Goal: Information Seeking & Learning: Check status

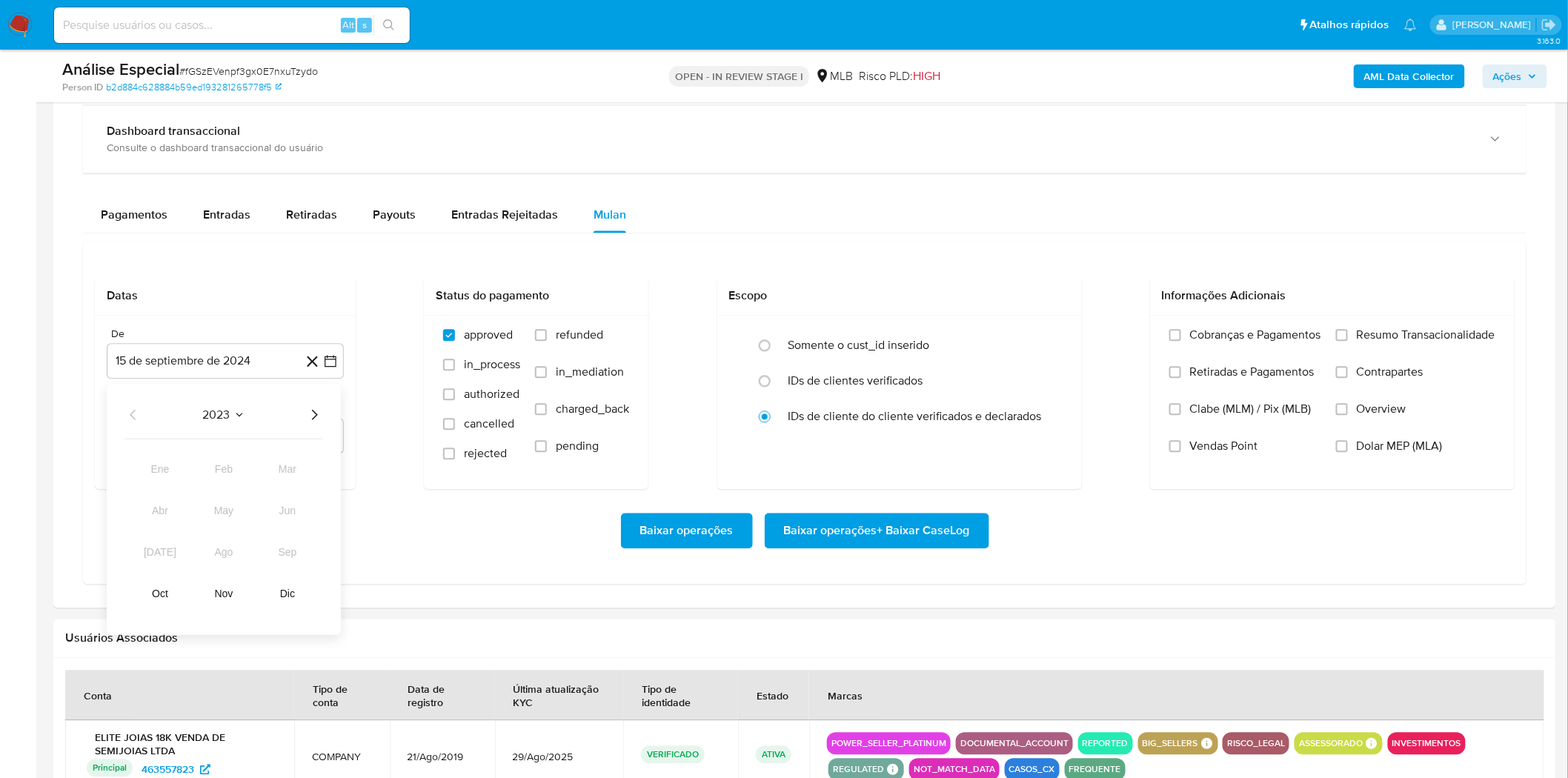
scroll to position [845, 0]
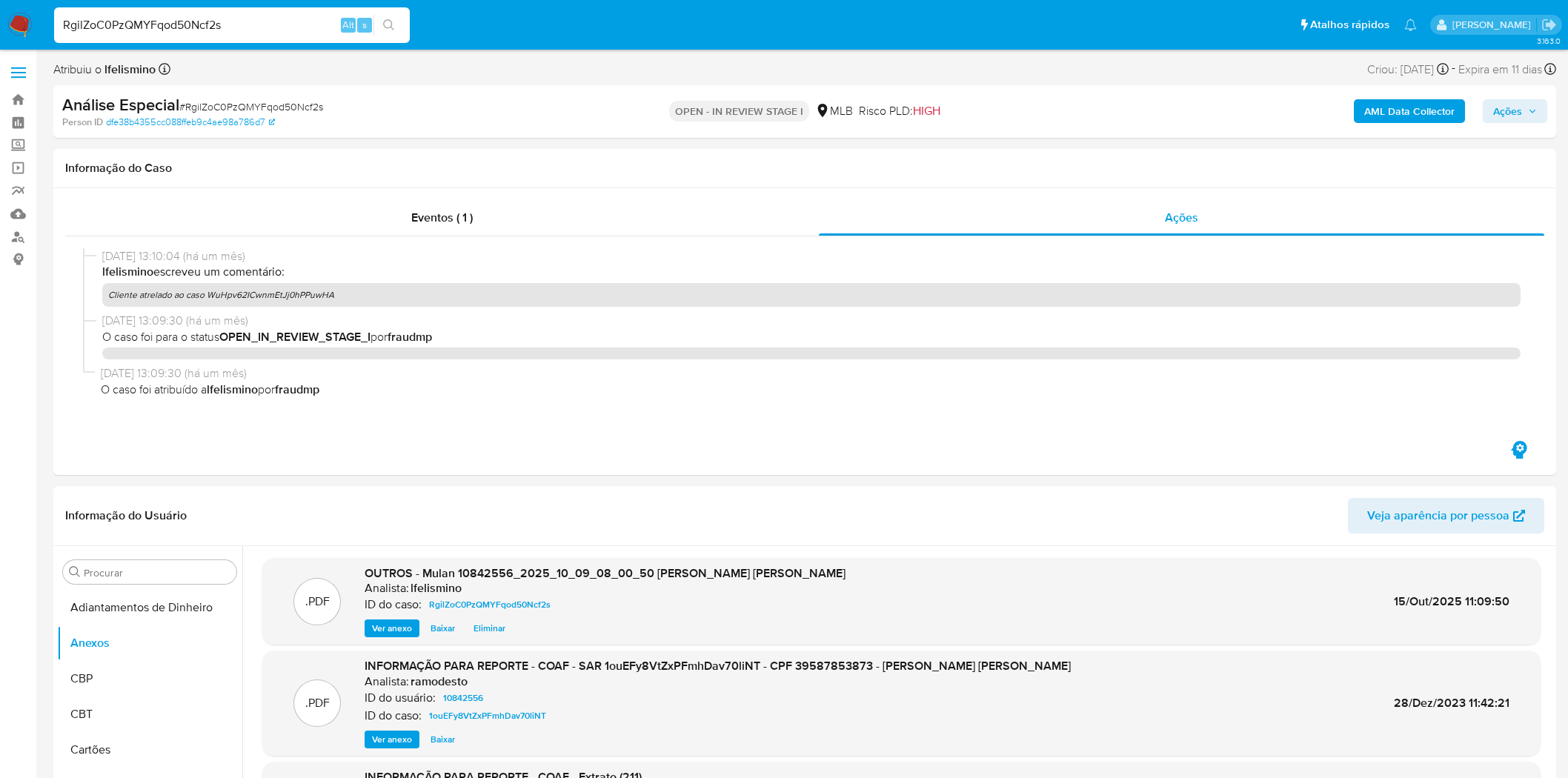
select select "10"
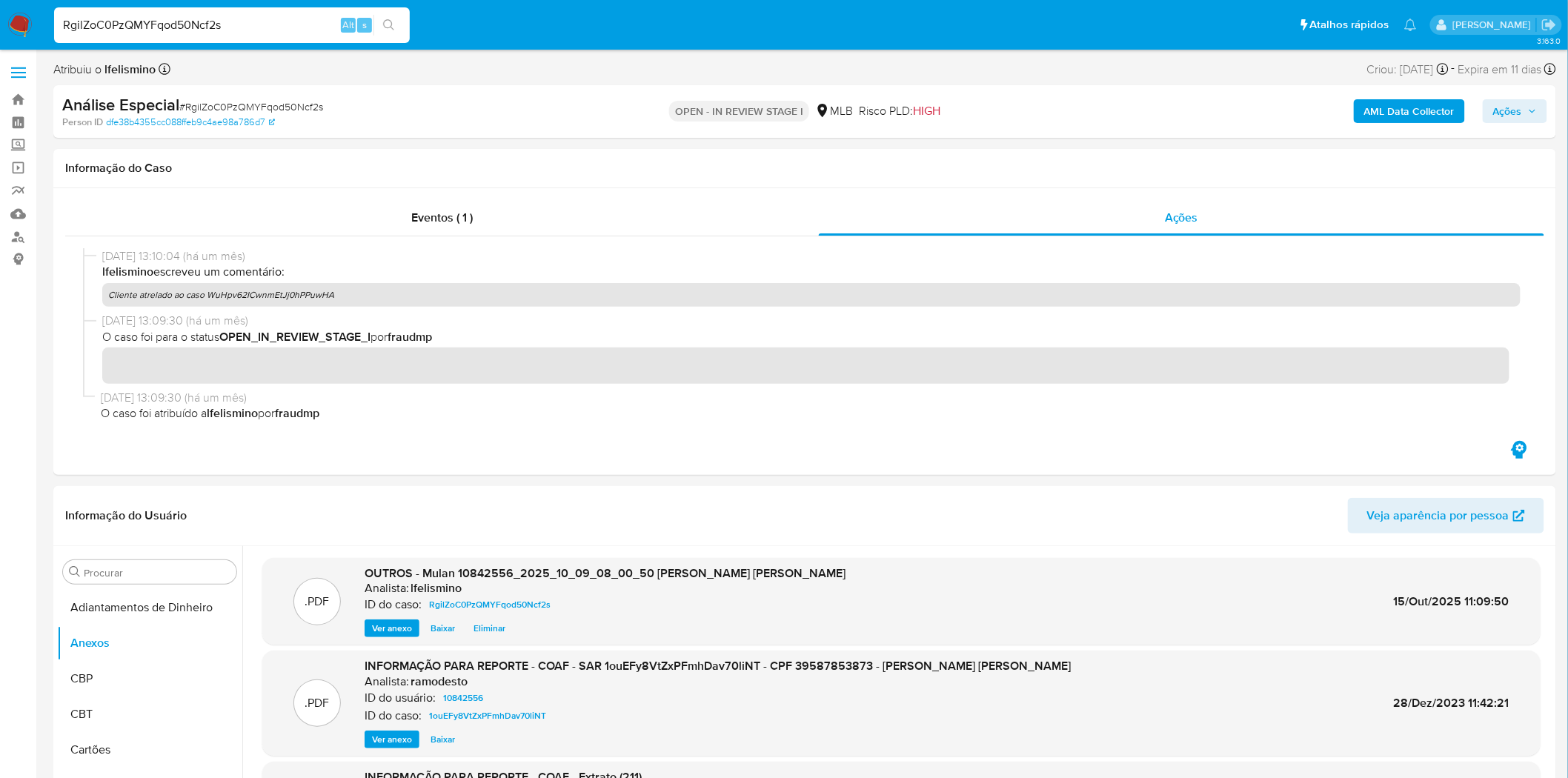
scroll to position [2, 0]
click at [206, 28] on input "RgilZoC0PzQMYFqod50Ncf2s" at bounding box center [232, 25] width 355 height 20
paste input "WuHpv62ICwnmEtJj0hPPuwHA"
type input "WuHpv62ICwnmEtJj0hPPuwHA"
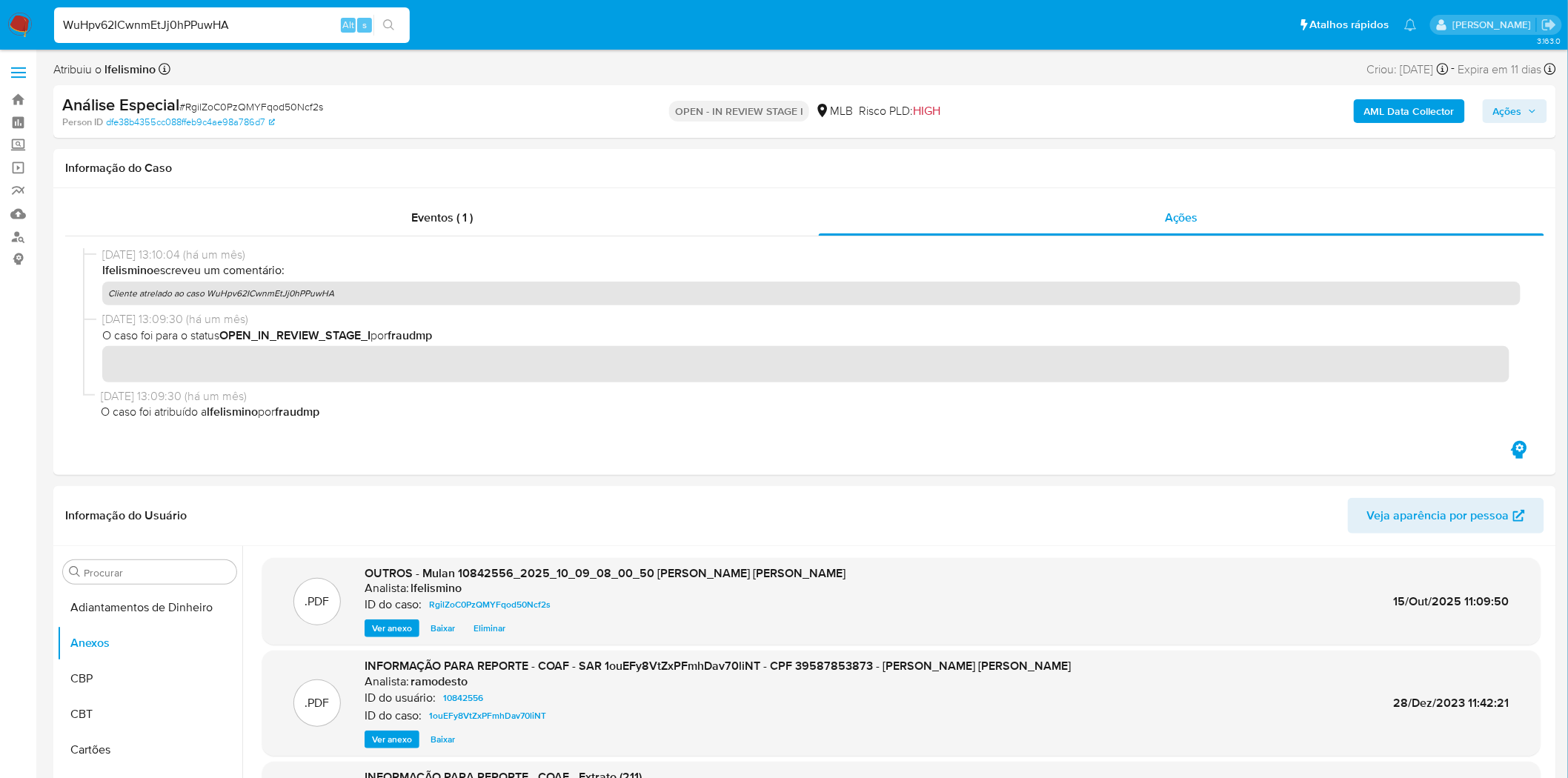
click at [399, 26] on button "search-icon" at bounding box center [389, 25] width 31 height 20
click at [161, 24] on input "WuHpv62ICwnmEtJj0hPPuwHA" at bounding box center [232, 25] width 355 height 20
click at [398, 25] on button "search-icon" at bounding box center [389, 25] width 31 height 20
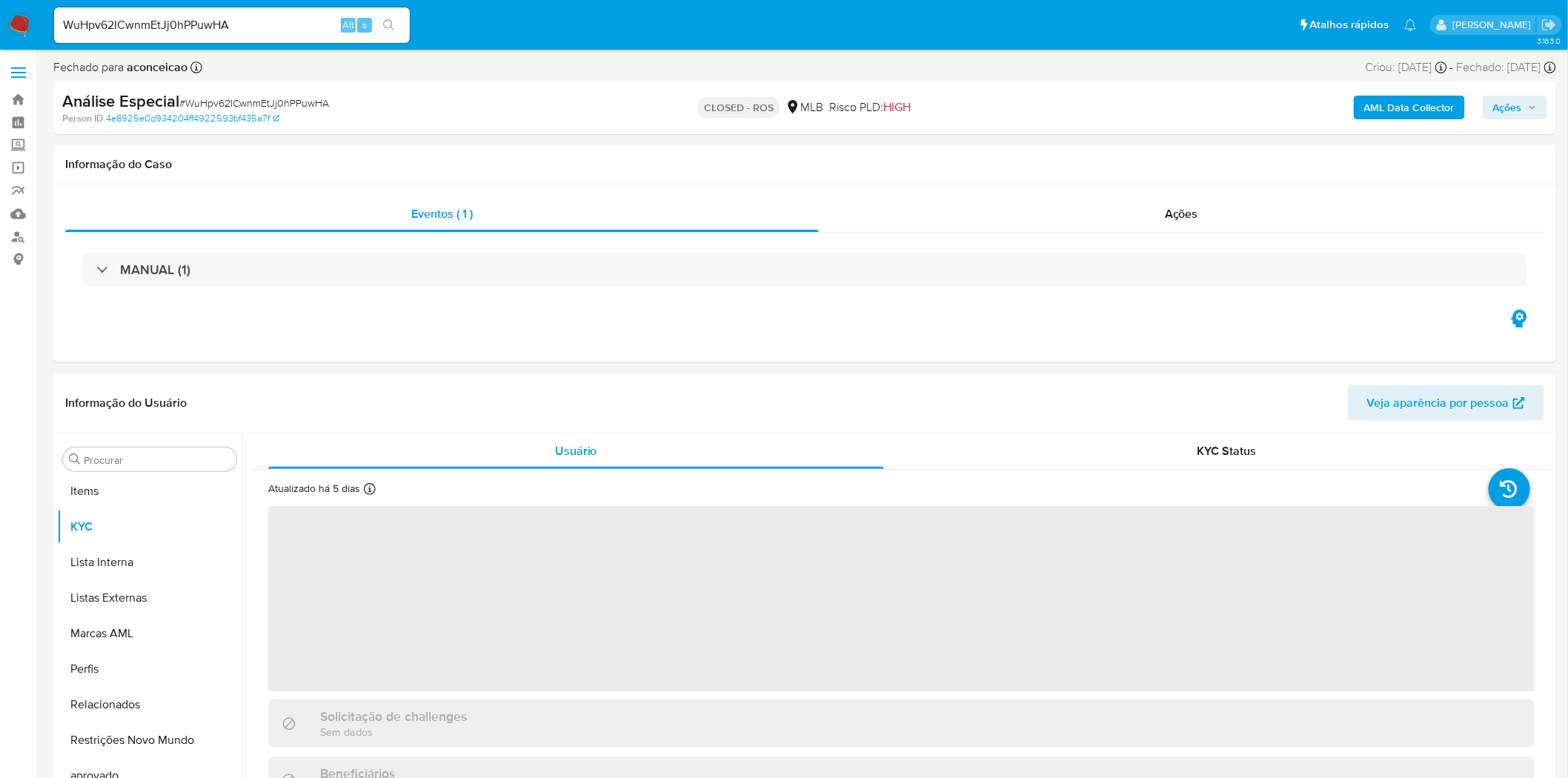
scroll to position [803, 0]
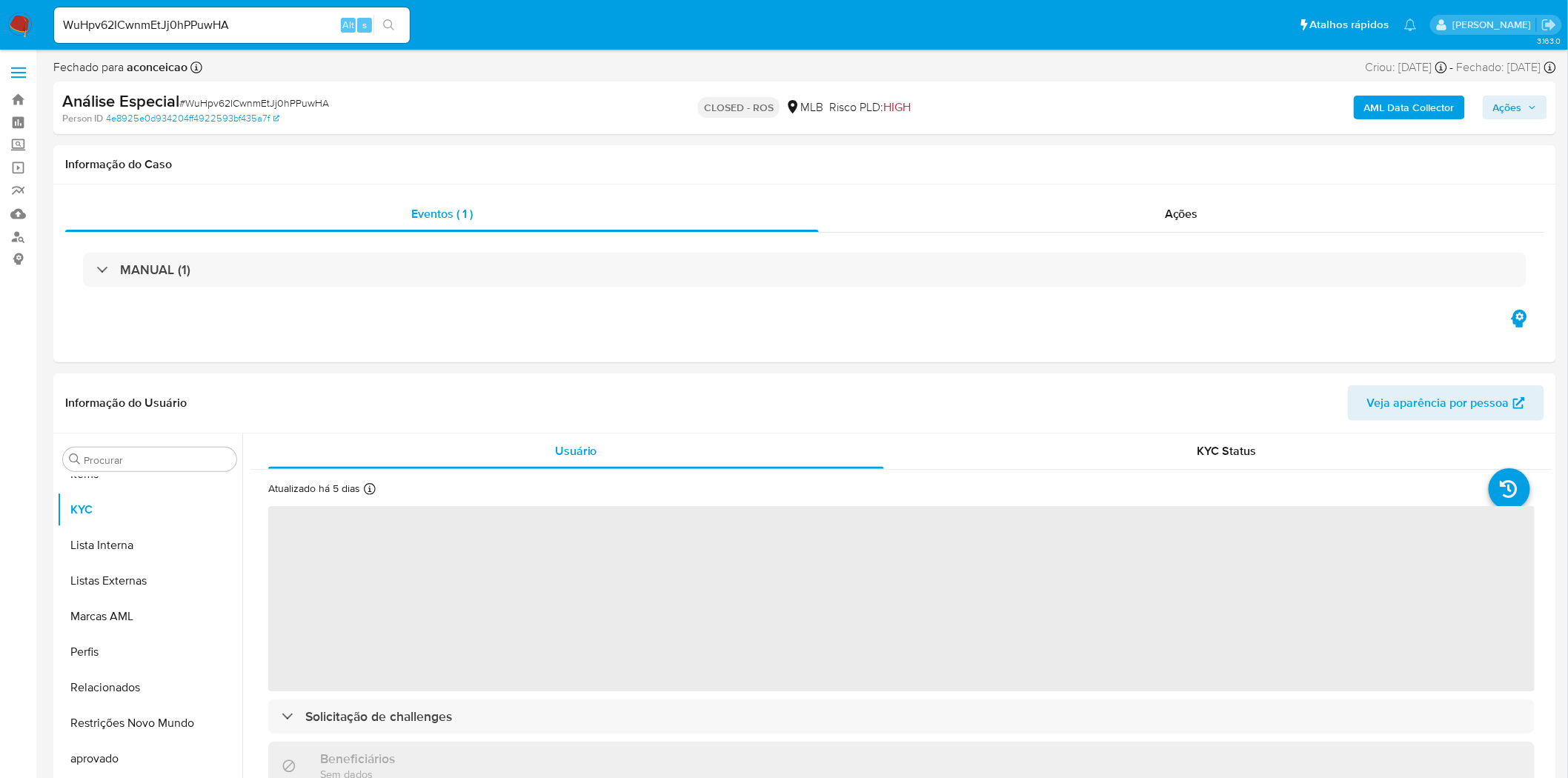
select select "10"
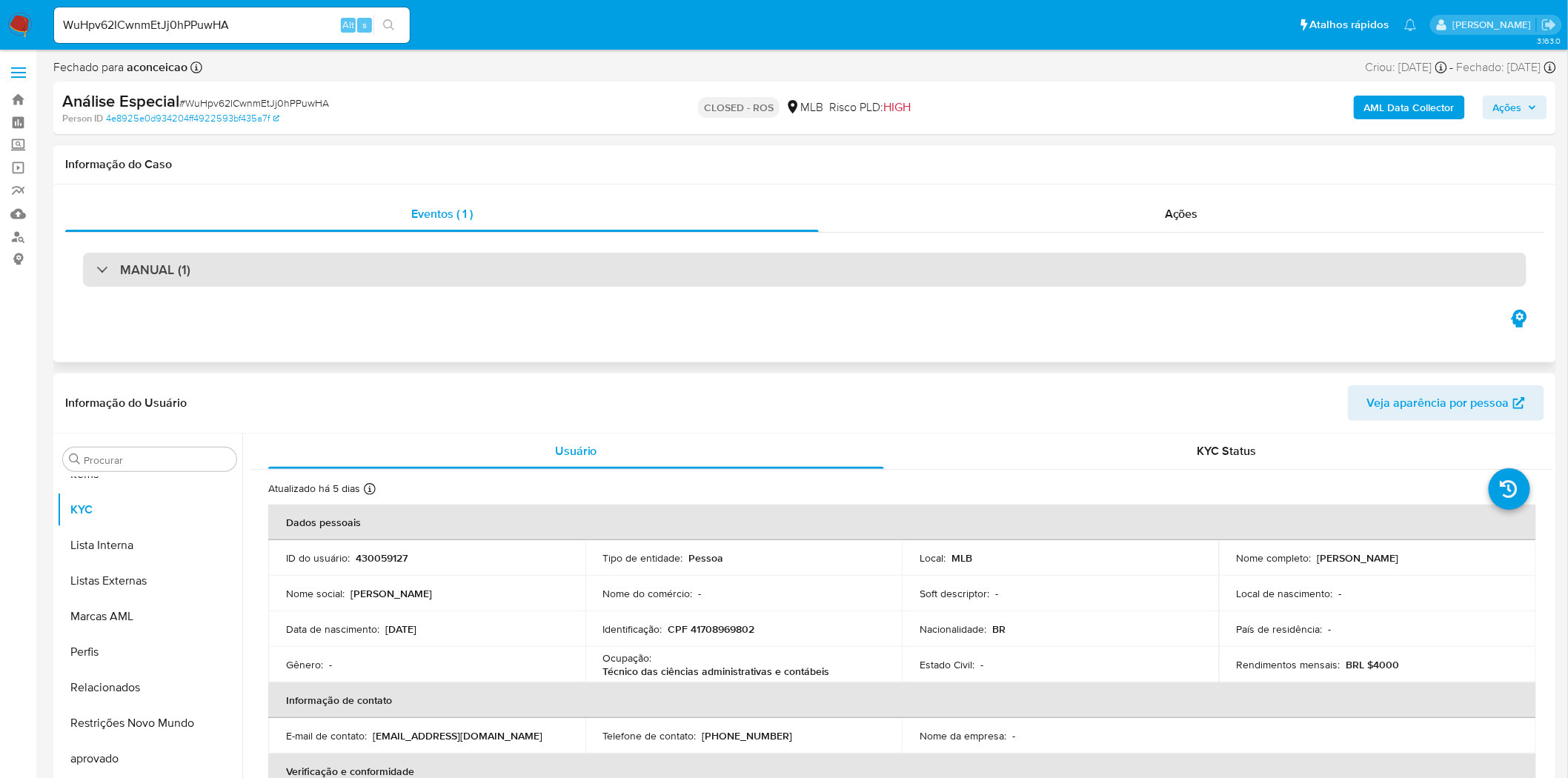
click at [566, 266] on div "MANUAL (1)" at bounding box center [804, 270] width 1443 height 34
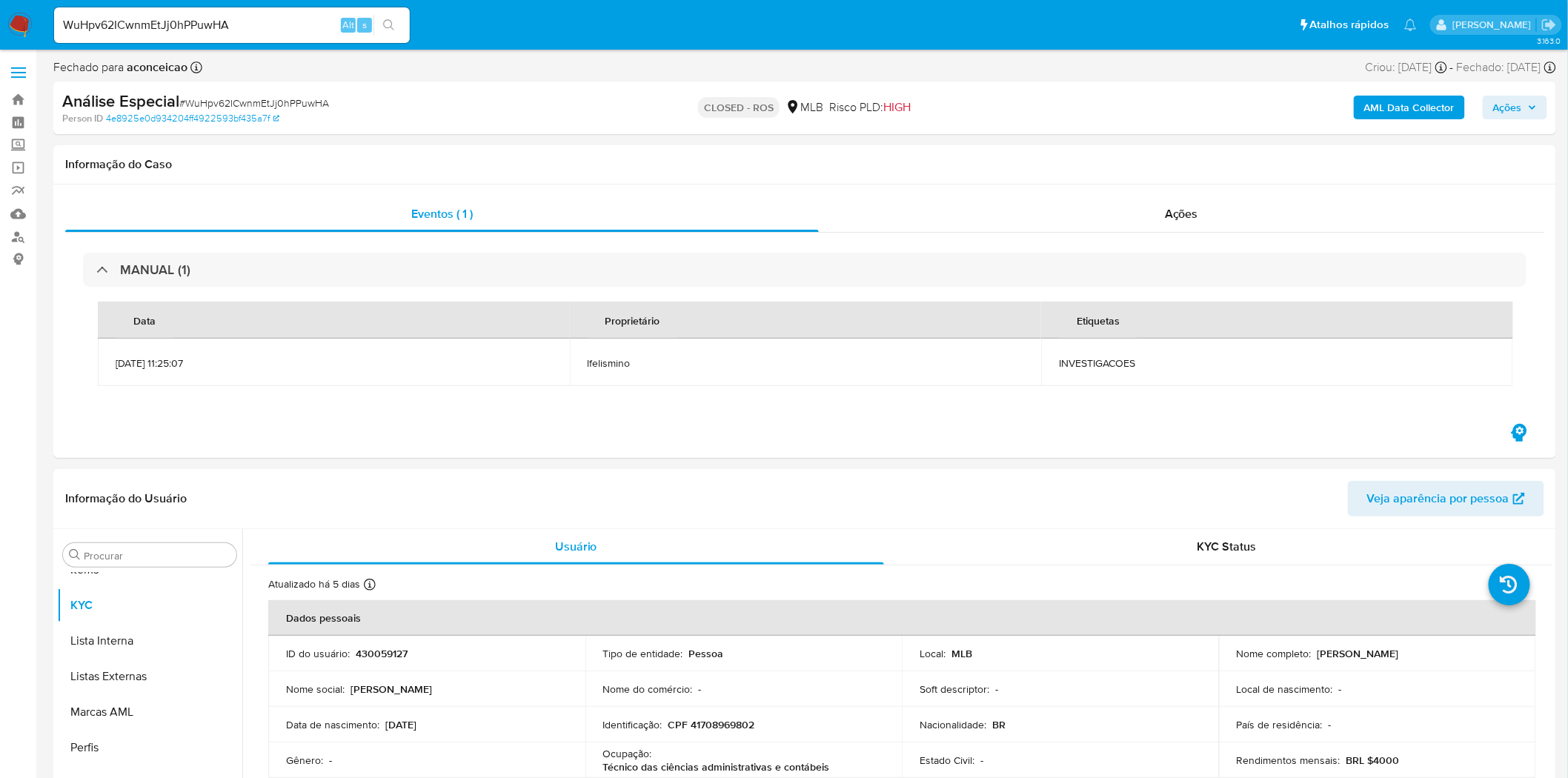
click at [183, 24] on input "WuHpv62ICwnmEtJj0hPPuwHA" at bounding box center [232, 25] width 355 height 20
paste input "RLUOv4sscpZofGhZxbQuSx7n"
type input "RLUOv4sscpZofGhZxbQuSx7n"
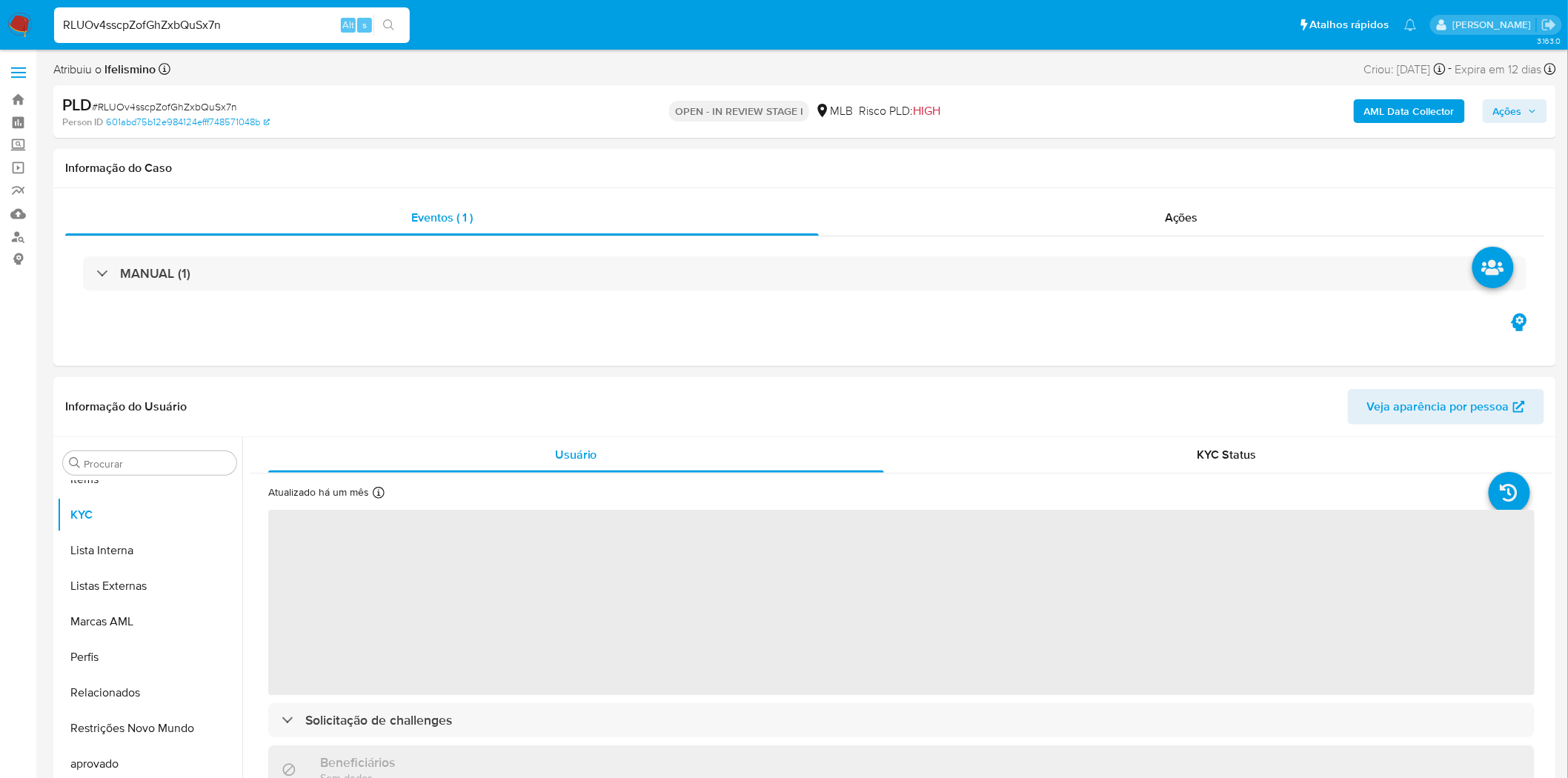
scroll to position [803, 0]
select select "10"
click at [1207, 224] on div "Ações" at bounding box center [1181, 218] width 725 height 36
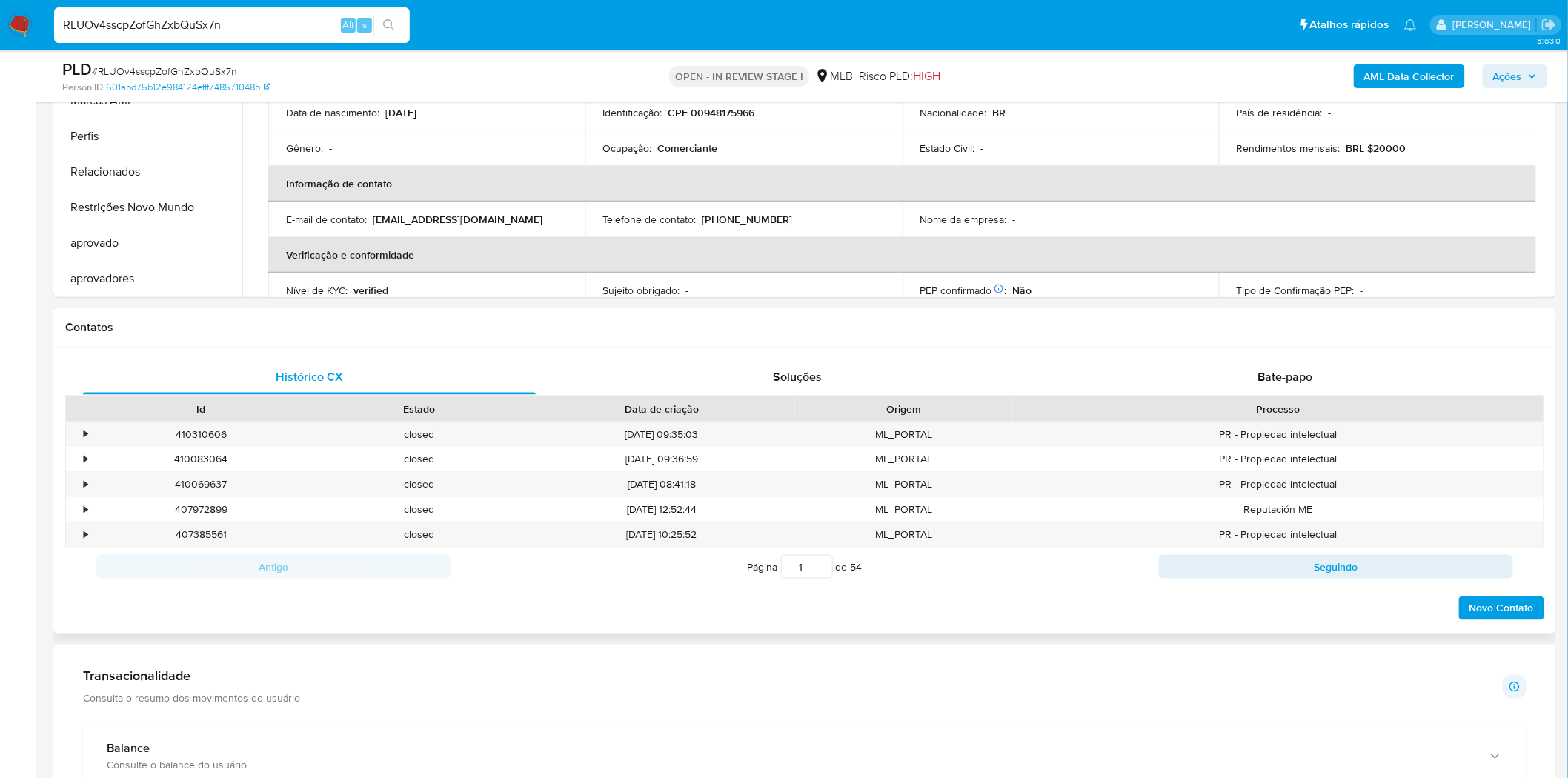
scroll to position [740, 0]
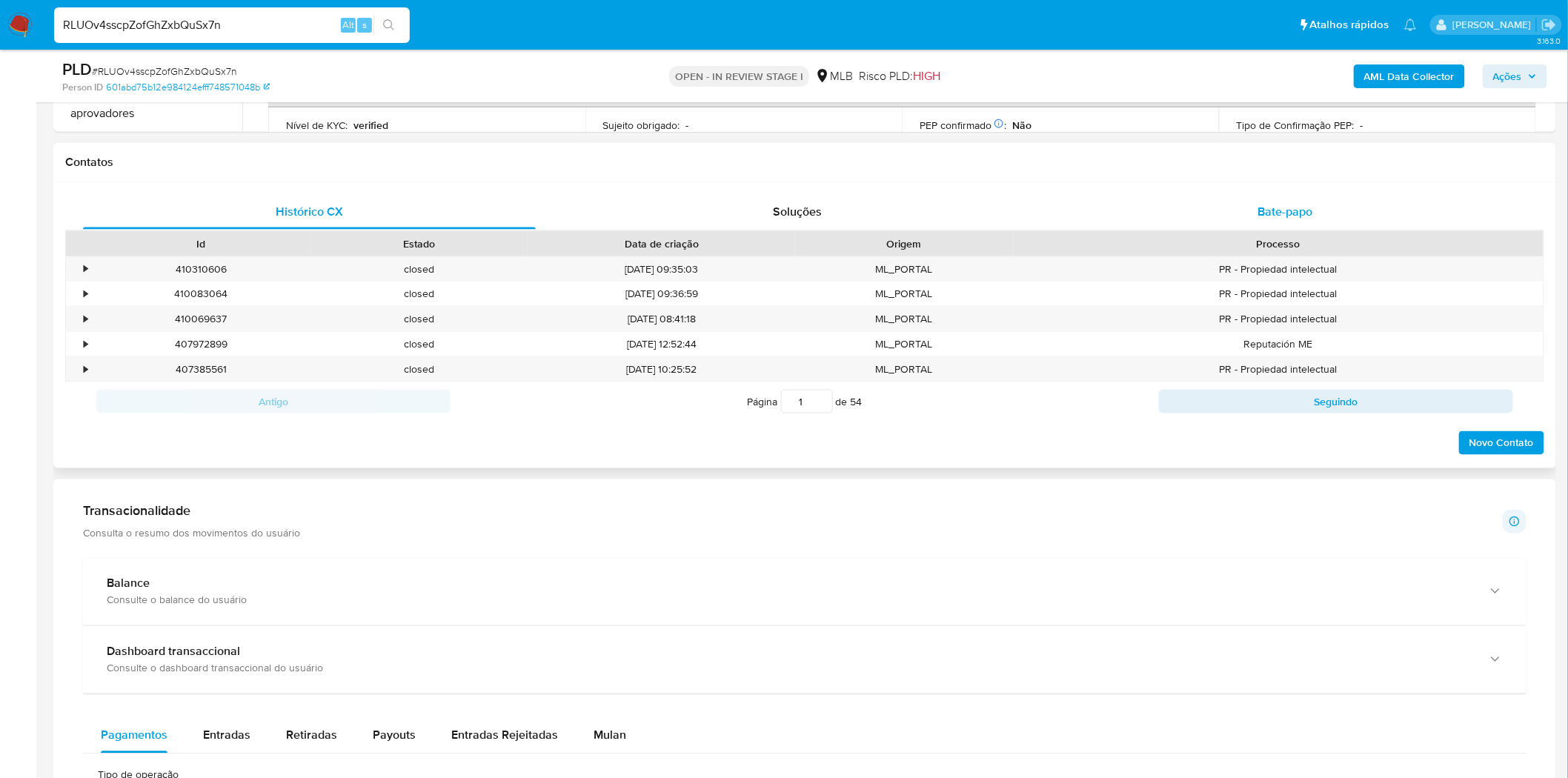
click at [1280, 206] on span "Bate-papo" at bounding box center [1285, 212] width 55 height 17
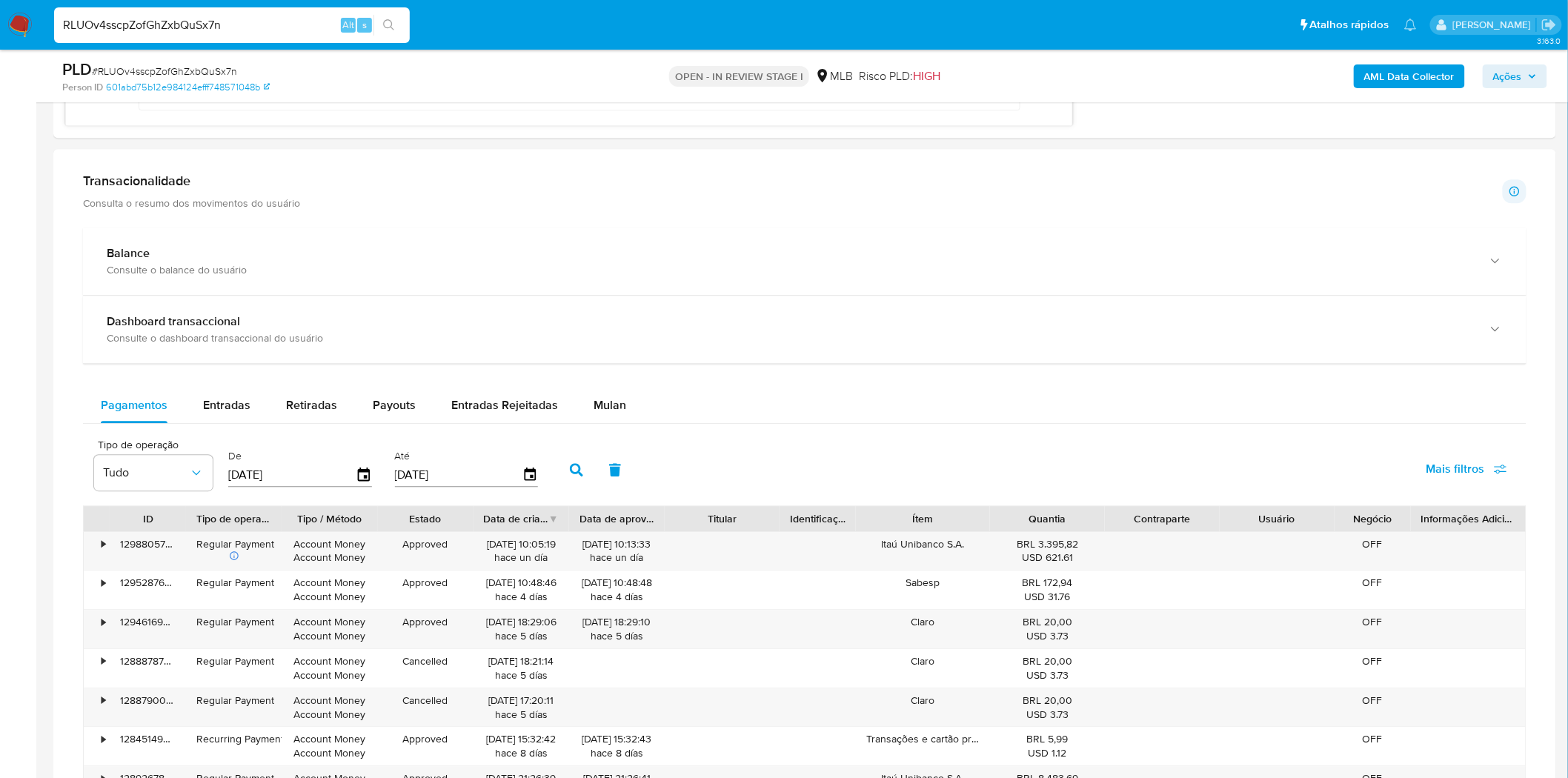
scroll to position [1481, 0]
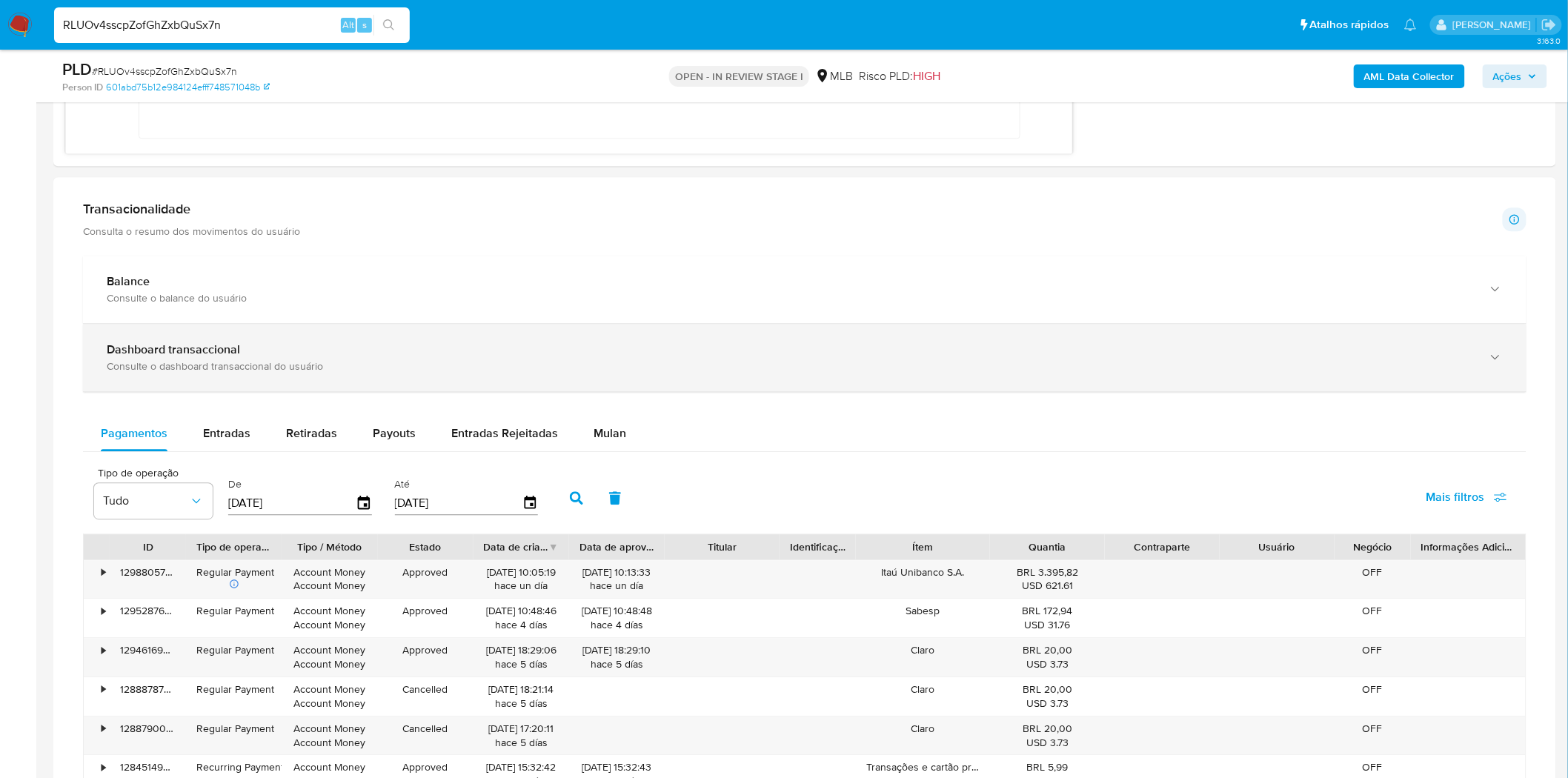
click at [320, 342] on div "Dashboard transaccional Consulte o dashboard transaccional do usuário" at bounding box center [804, 357] width 1443 height 67
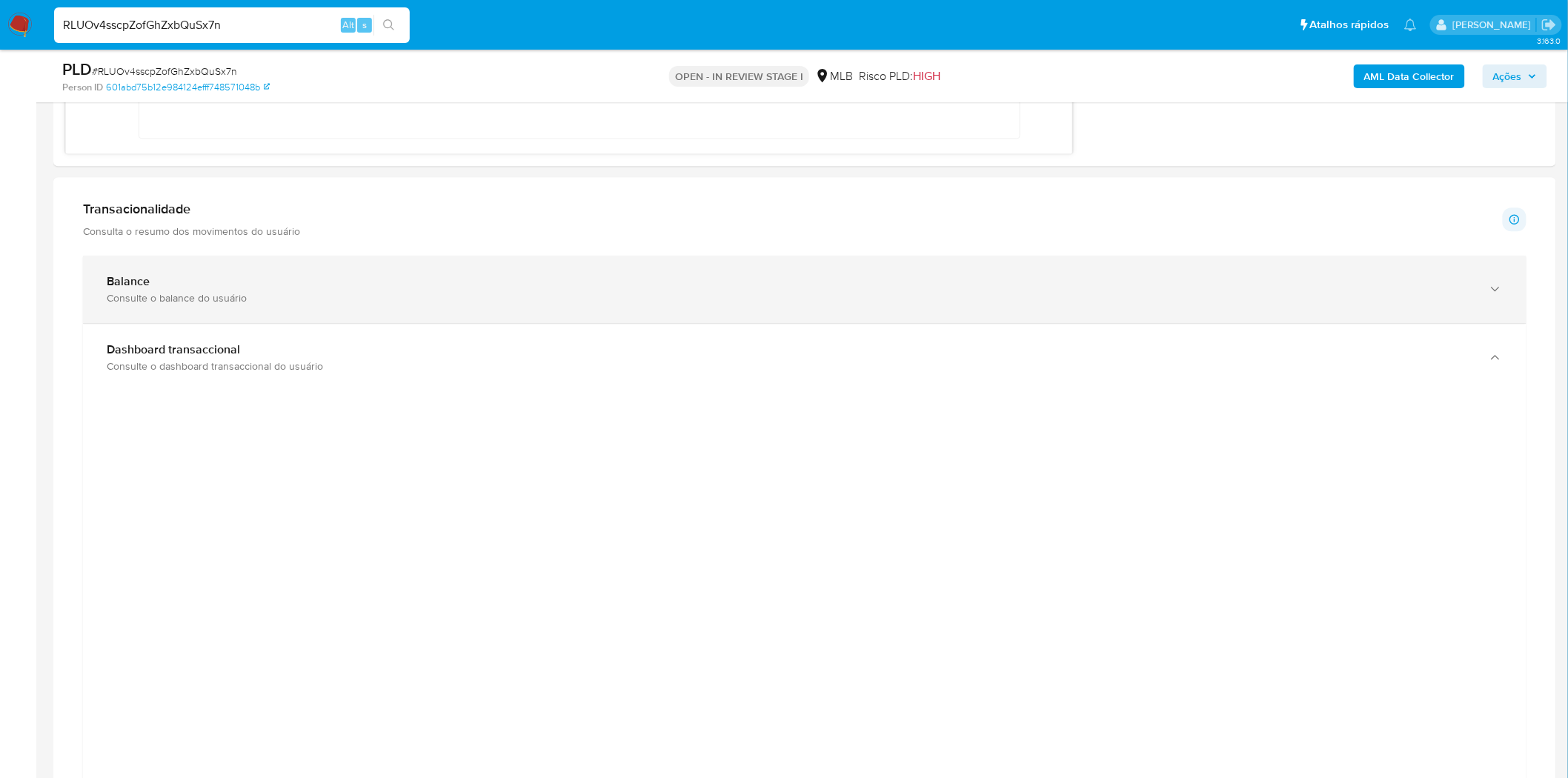
click at [321, 295] on div "Consulte o balance do usuário" at bounding box center [790, 298] width 1366 height 14
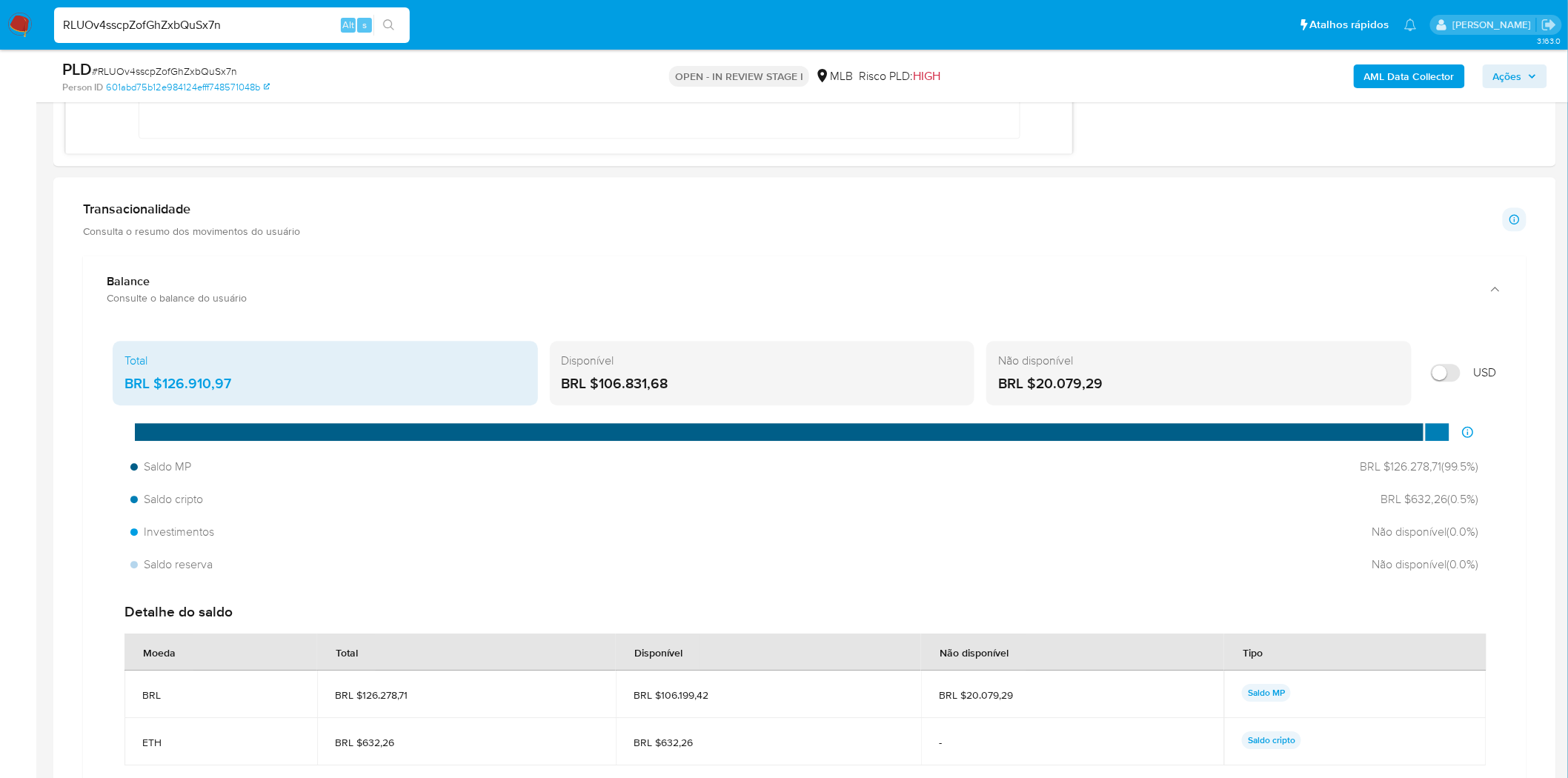
drag, startPoint x: 598, startPoint y: 383, endPoint x: 678, endPoint y: 383, distance: 80.0
click at [678, 383] on div "BRL $106.831,68" at bounding box center [762, 383] width 402 height 20
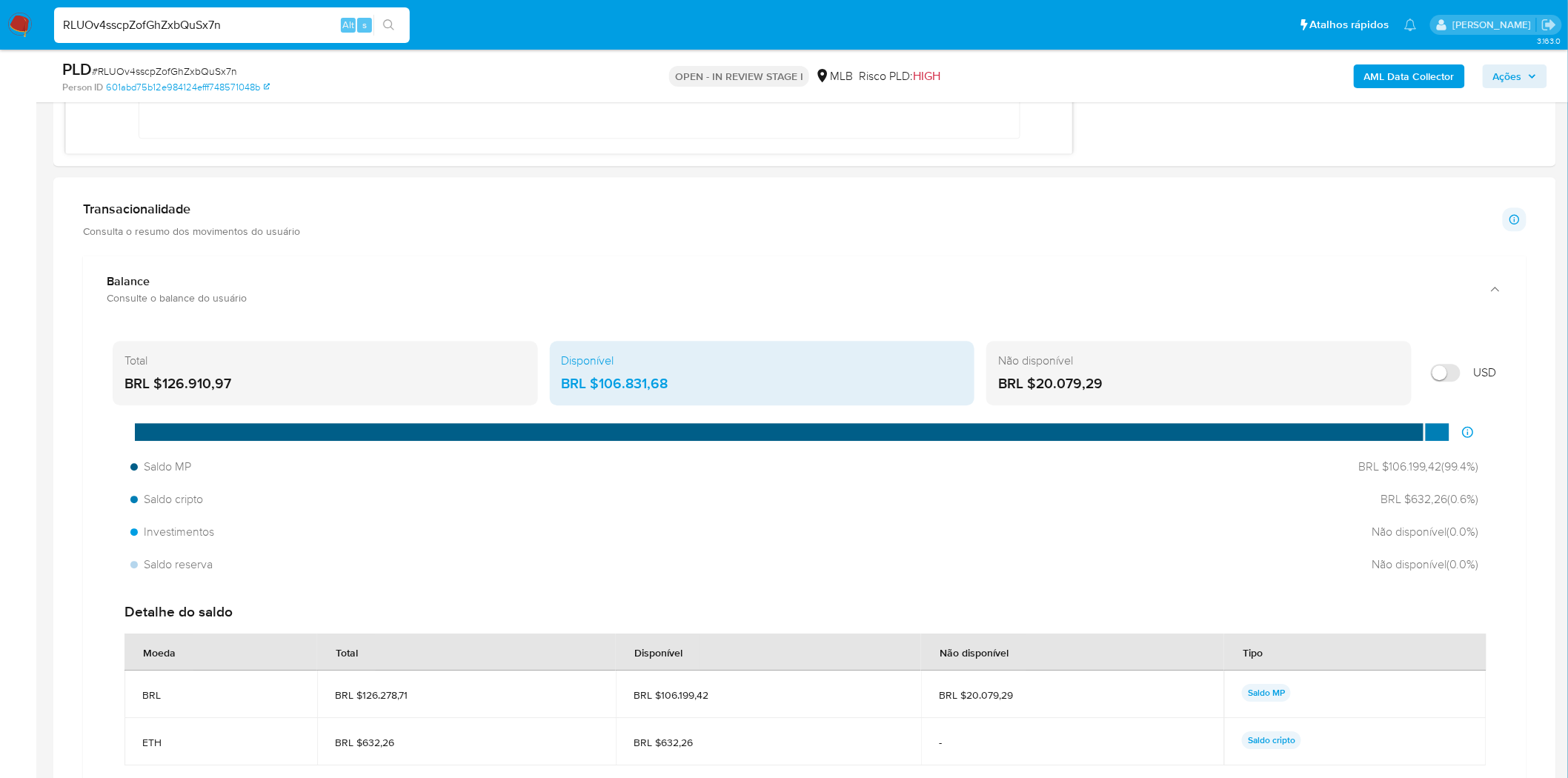
drag, startPoint x: 159, startPoint y: 389, endPoint x: 236, endPoint y: 382, distance: 77.3
click at [256, 380] on div "BRL $126.910,97" at bounding box center [326, 383] width 402 height 20
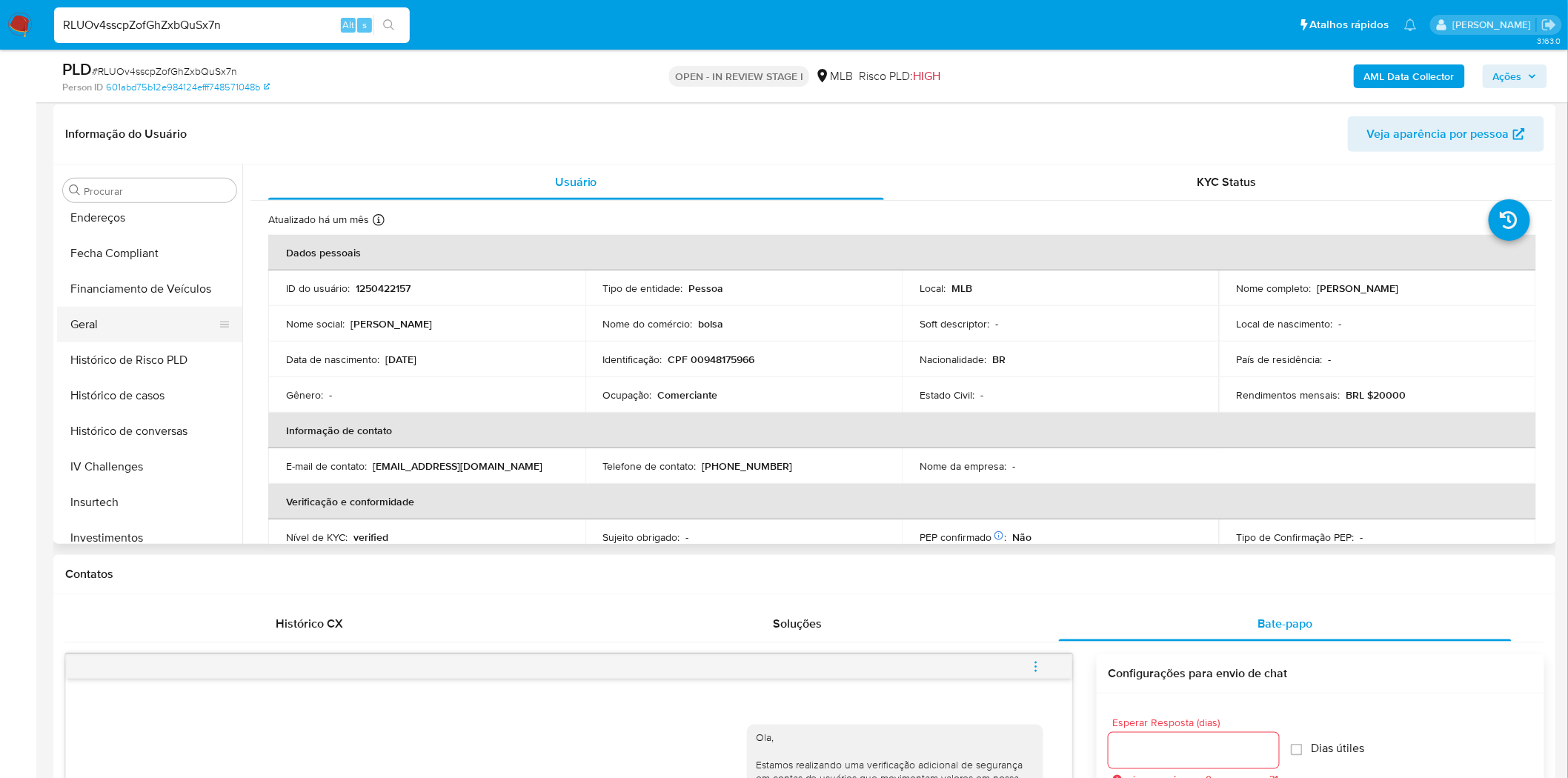
scroll to position [391, 0]
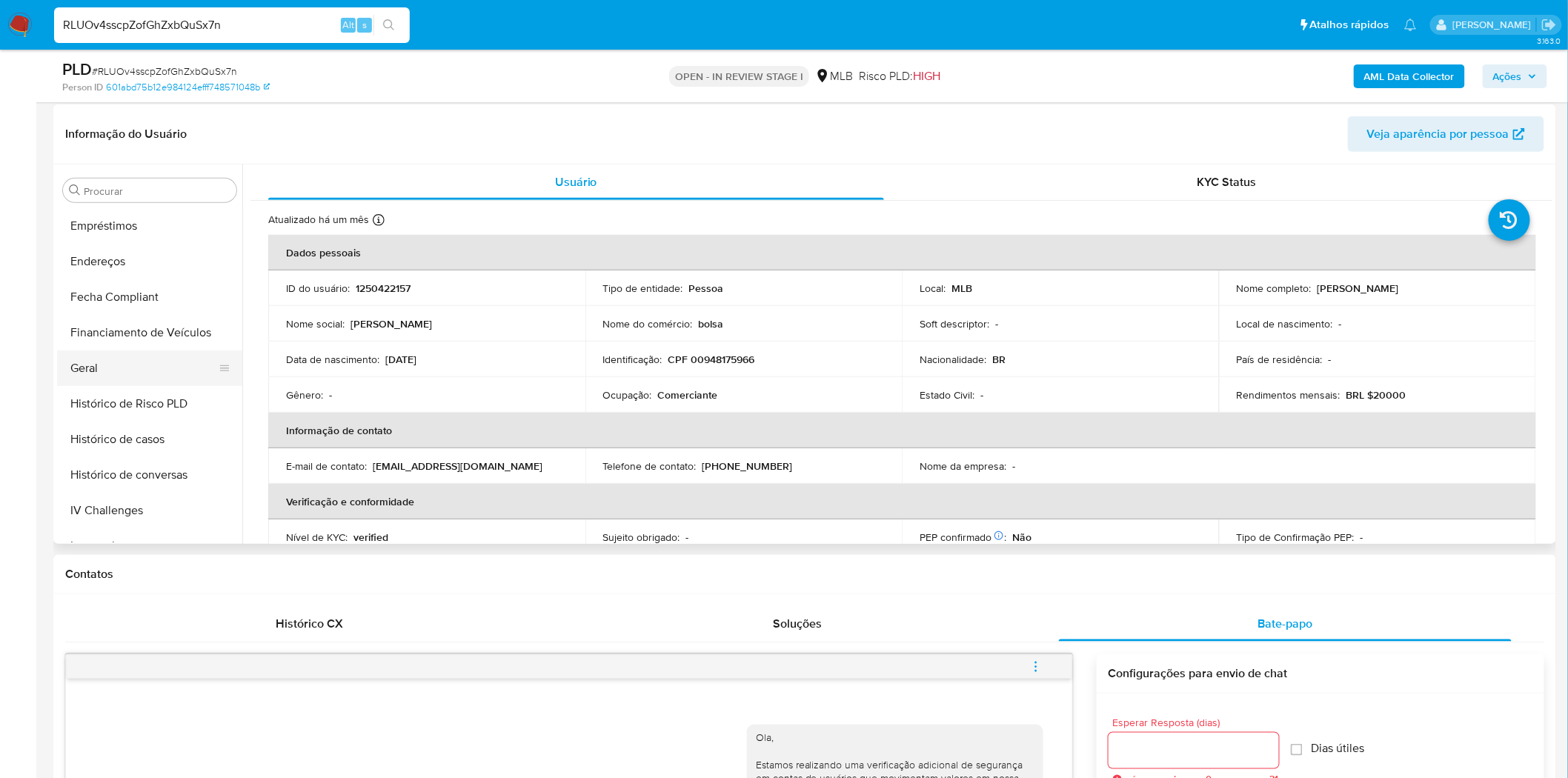
click at [105, 360] on button "Geral" at bounding box center [144, 368] width 173 height 36
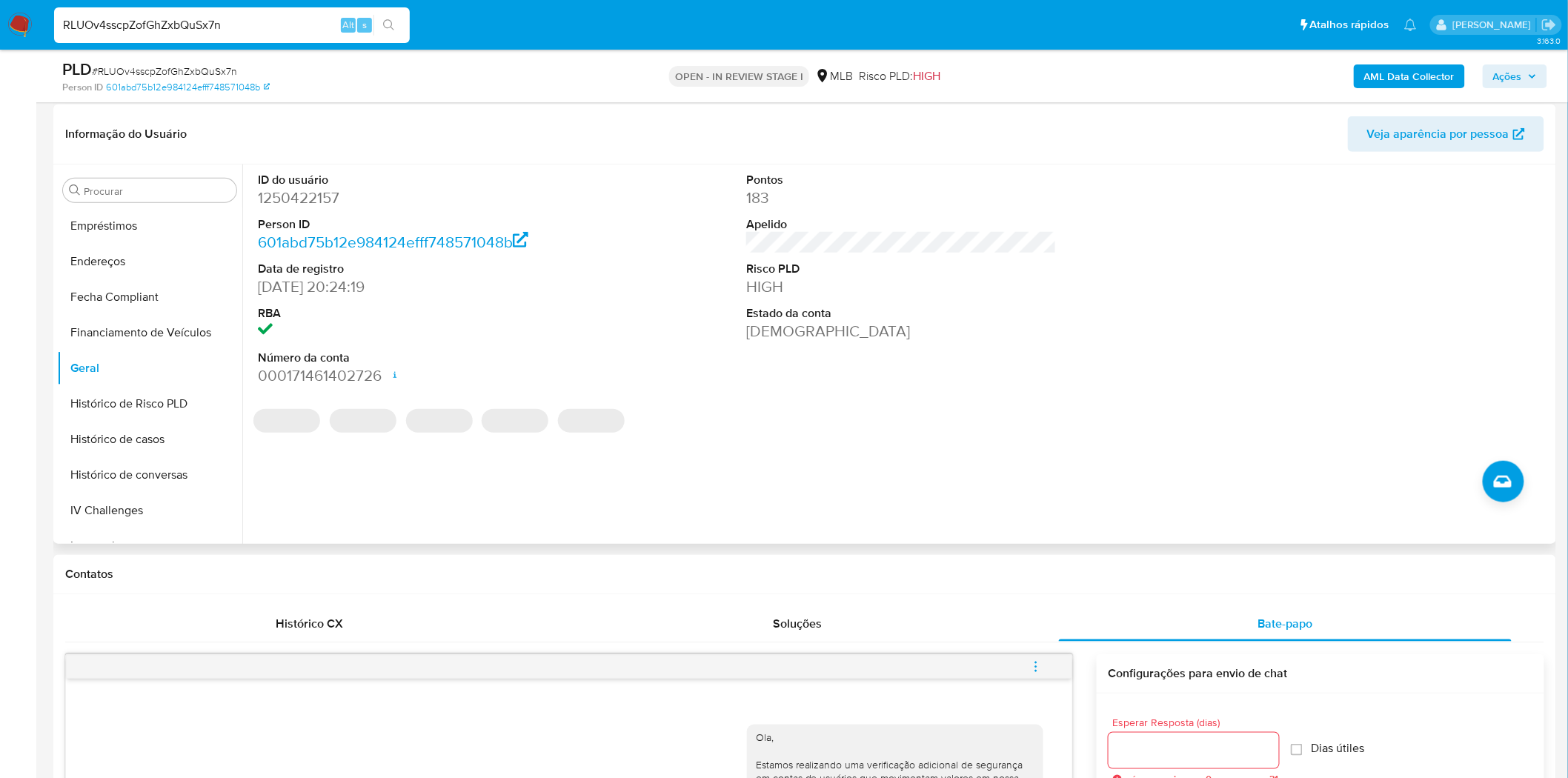
click at [308, 200] on dd "1250422157" at bounding box center [413, 197] width 310 height 20
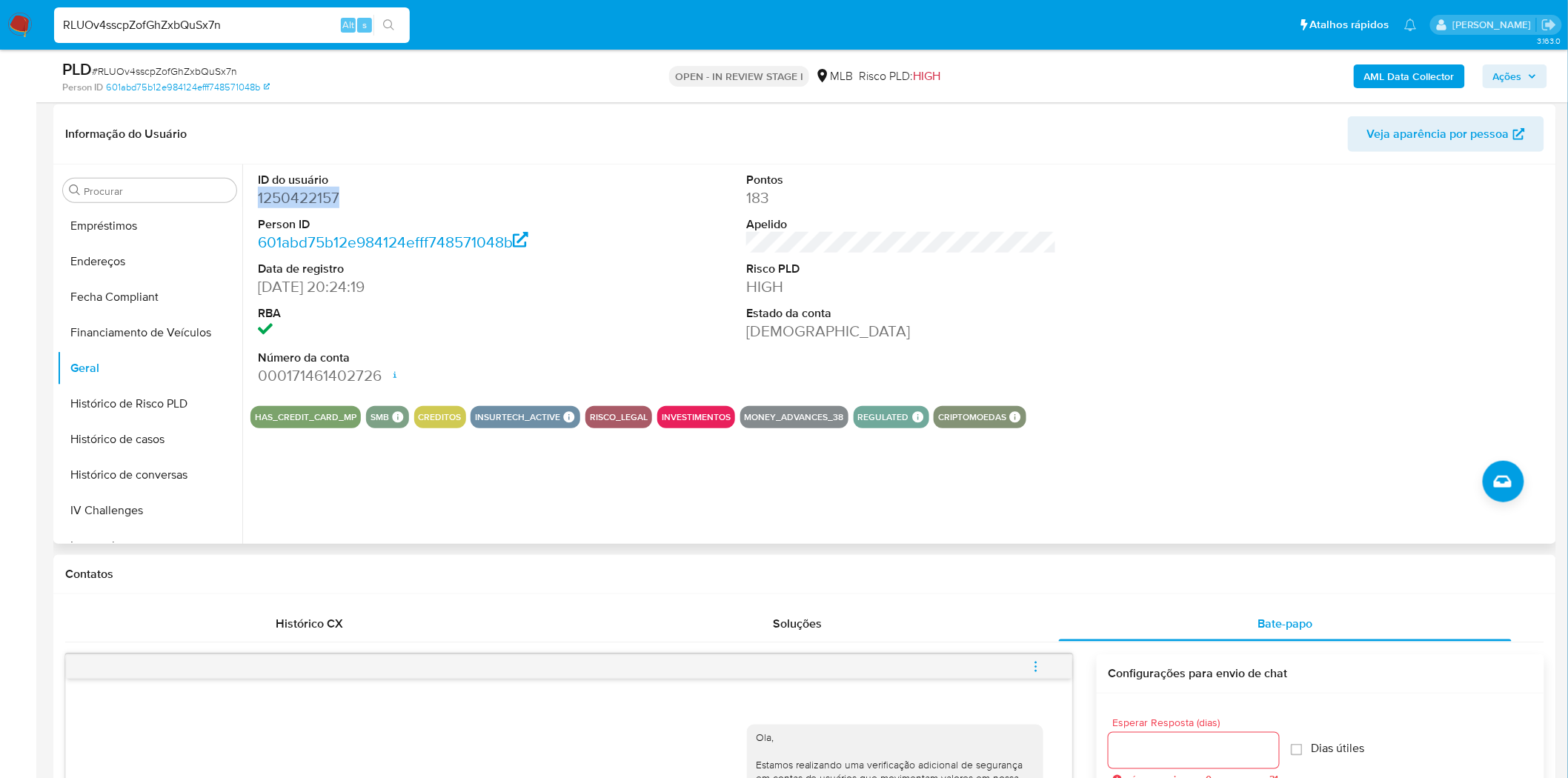
click at [308, 200] on dd "1250422157" at bounding box center [413, 197] width 310 height 20
copy dd "1250422157"
click at [103, 423] on button "Lista Interna" at bounding box center [144, 441] width 173 height 36
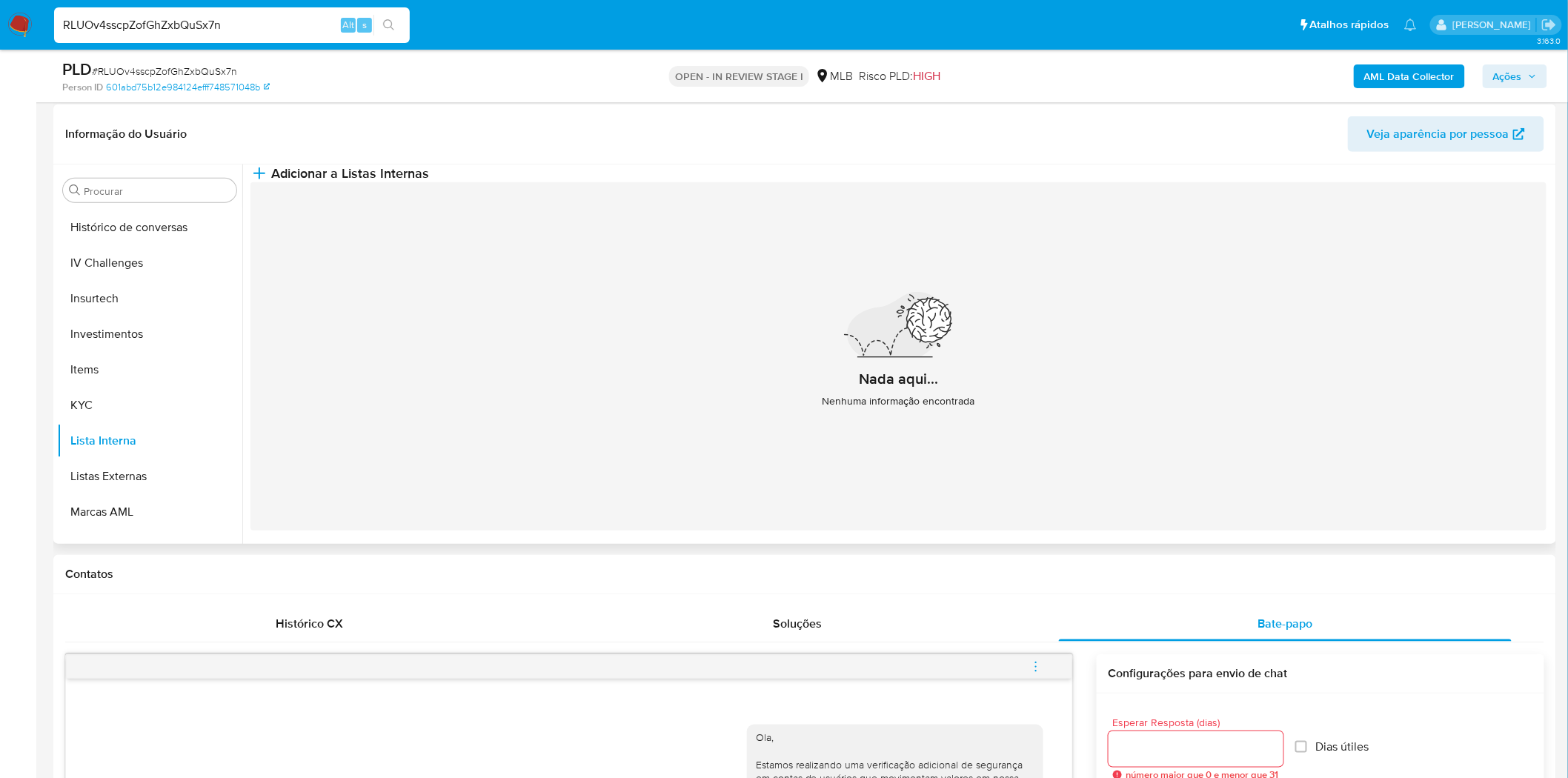
scroll to position [804, 0]
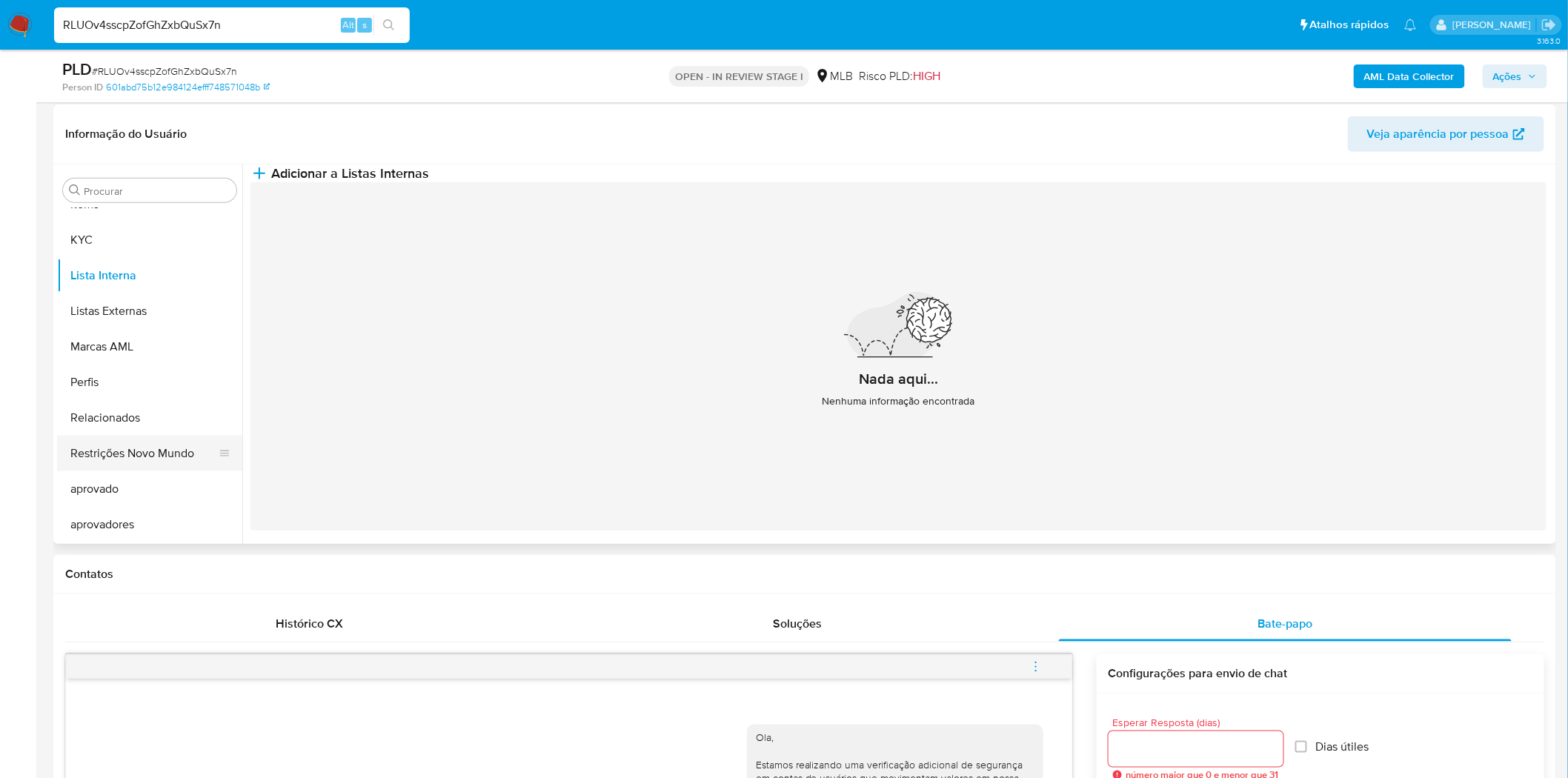
click at [167, 462] on button "Restrições Novo Mundo" at bounding box center [144, 453] width 173 height 36
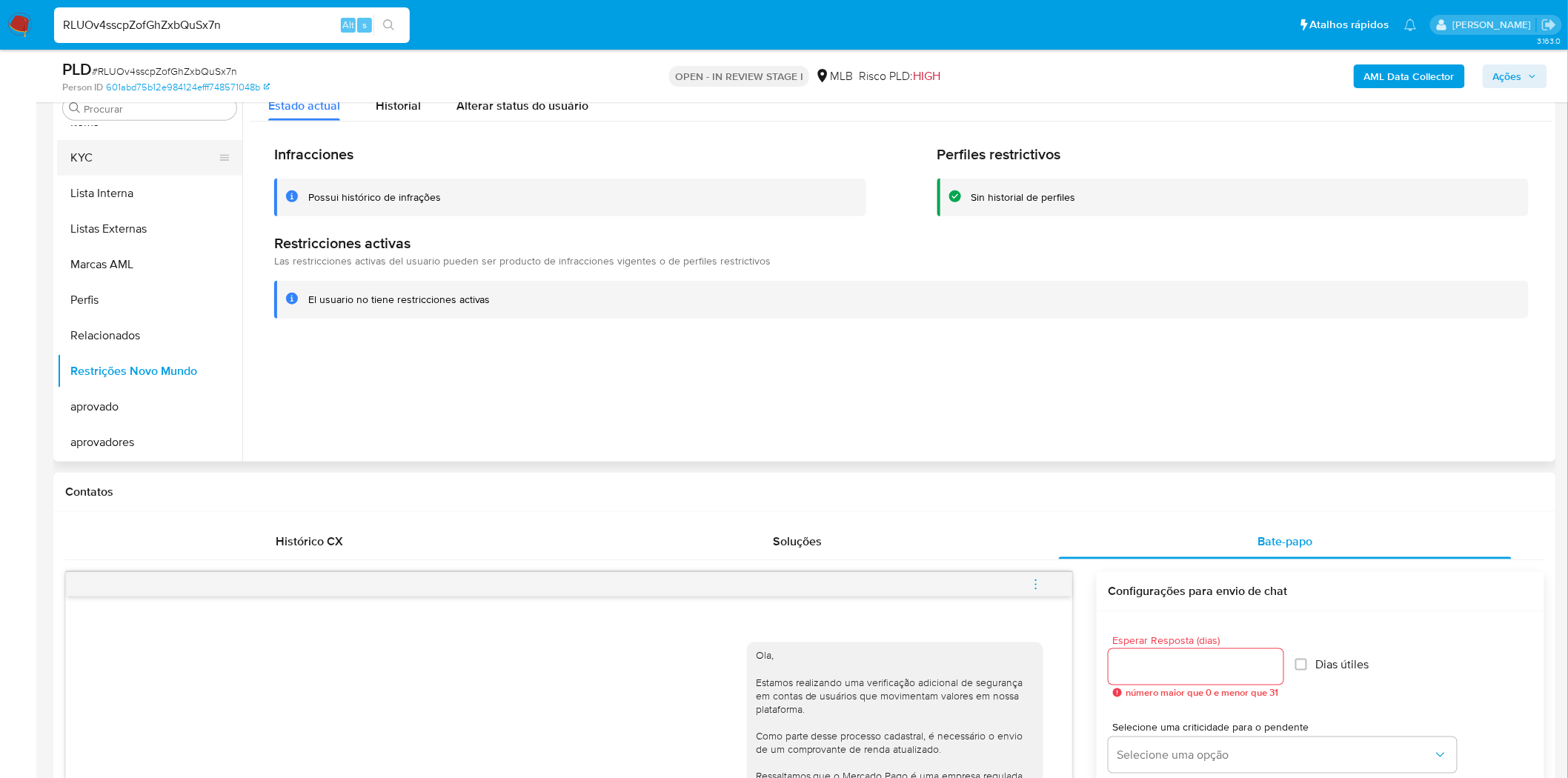
click at [131, 164] on button "KYC" at bounding box center [144, 158] width 173 height 36
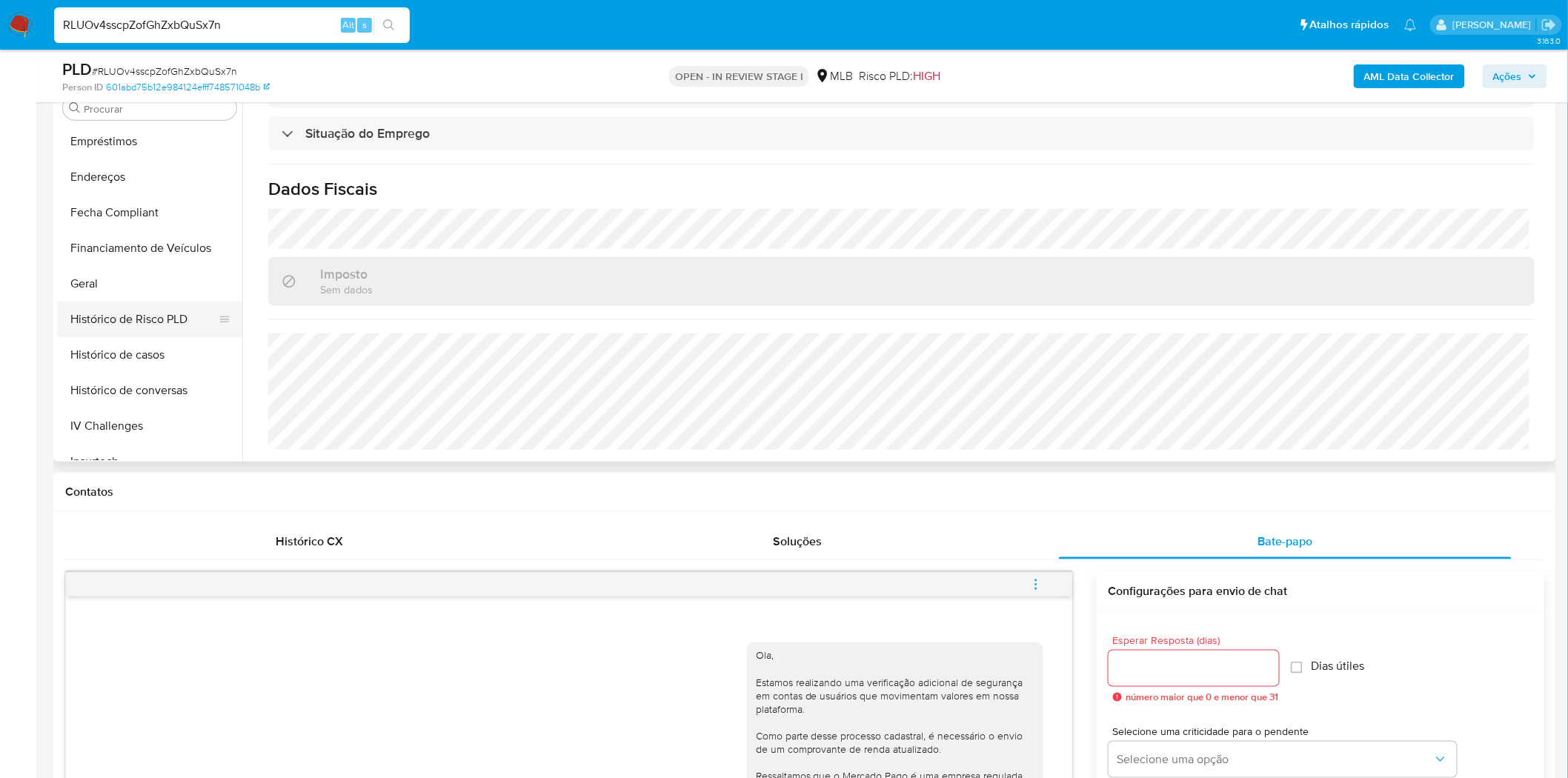
scroll to position [393, 0]
click at [148, 290] on button "Geral" at bounding box center [144, 284] width 173 height 36
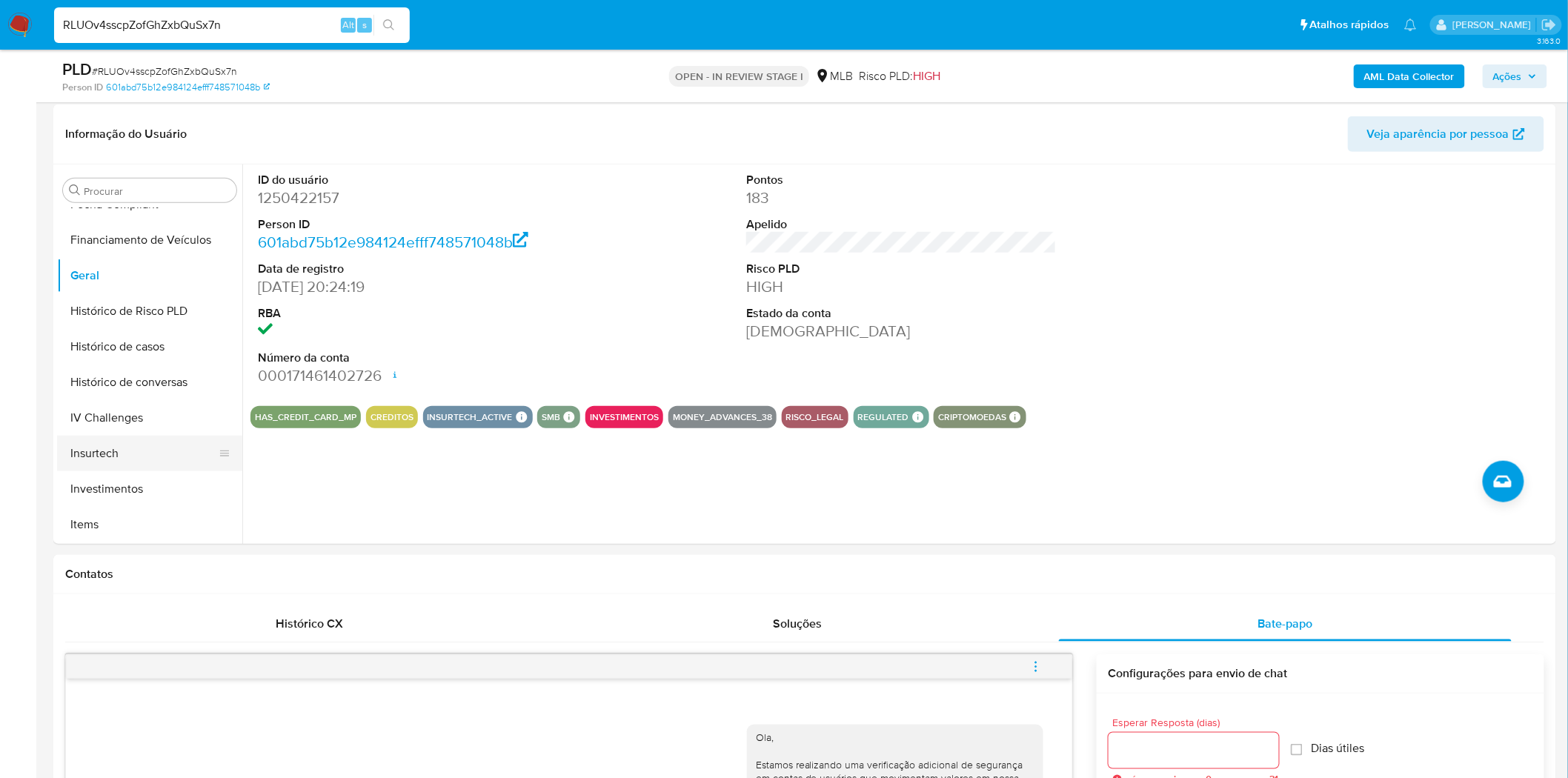
scroll to position [639, 0]
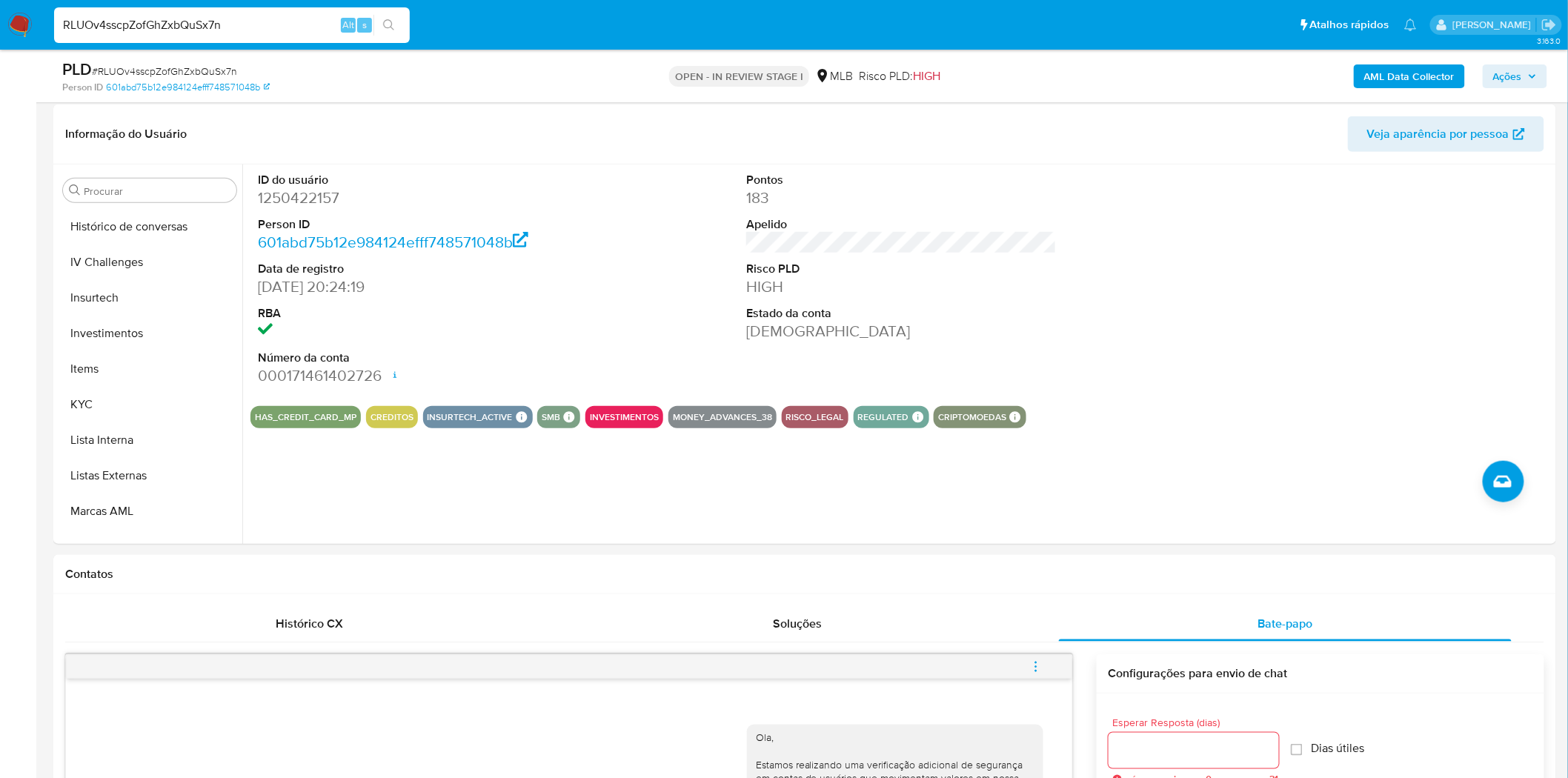
click at [109, 399] on button "KYC" at bounding box center [150, 405] width 185 height 36
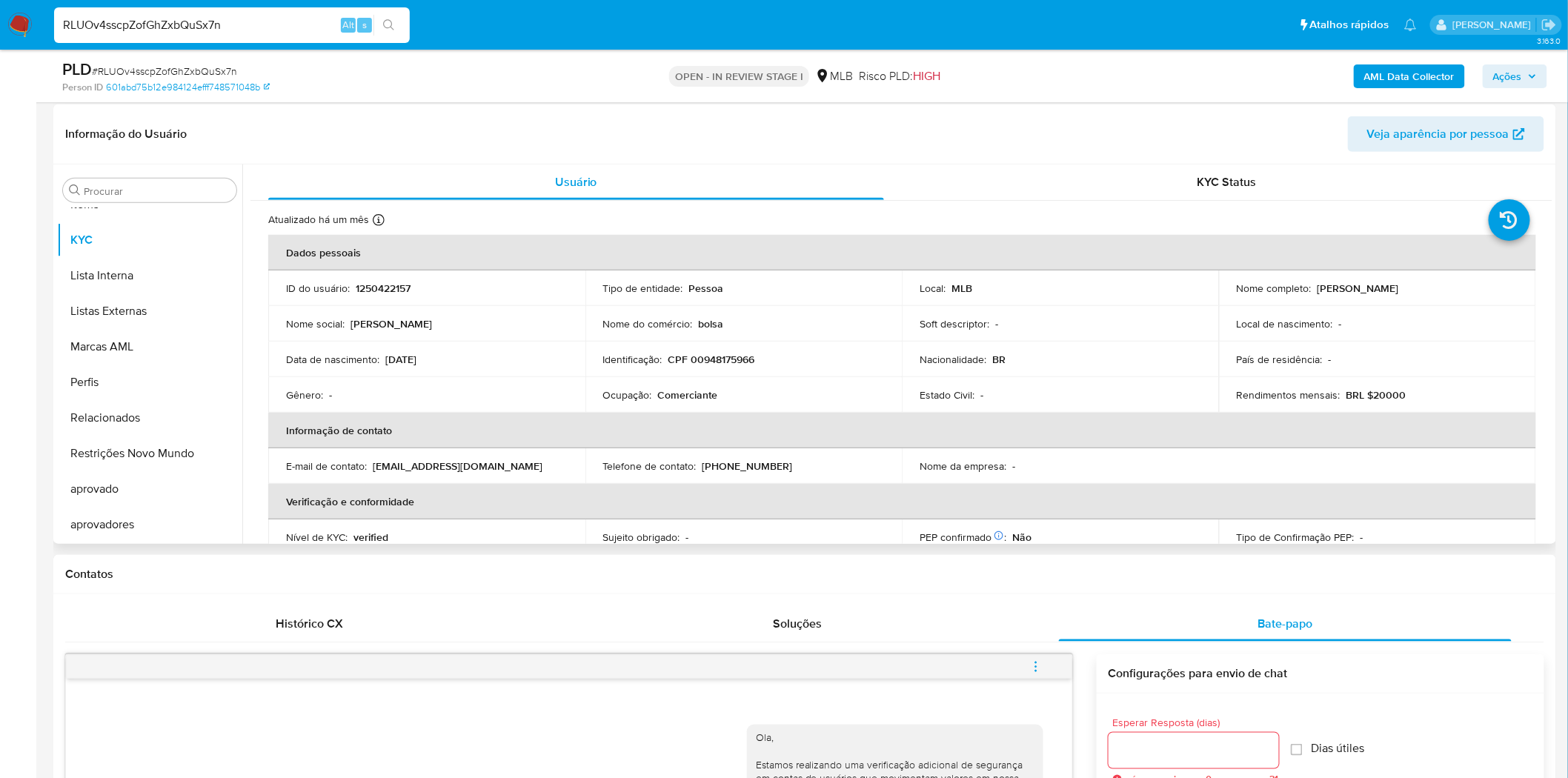
click at [157, 448] on button "Restrições Novo Mundo" at bounding box center [150, 453] width 185 height 36
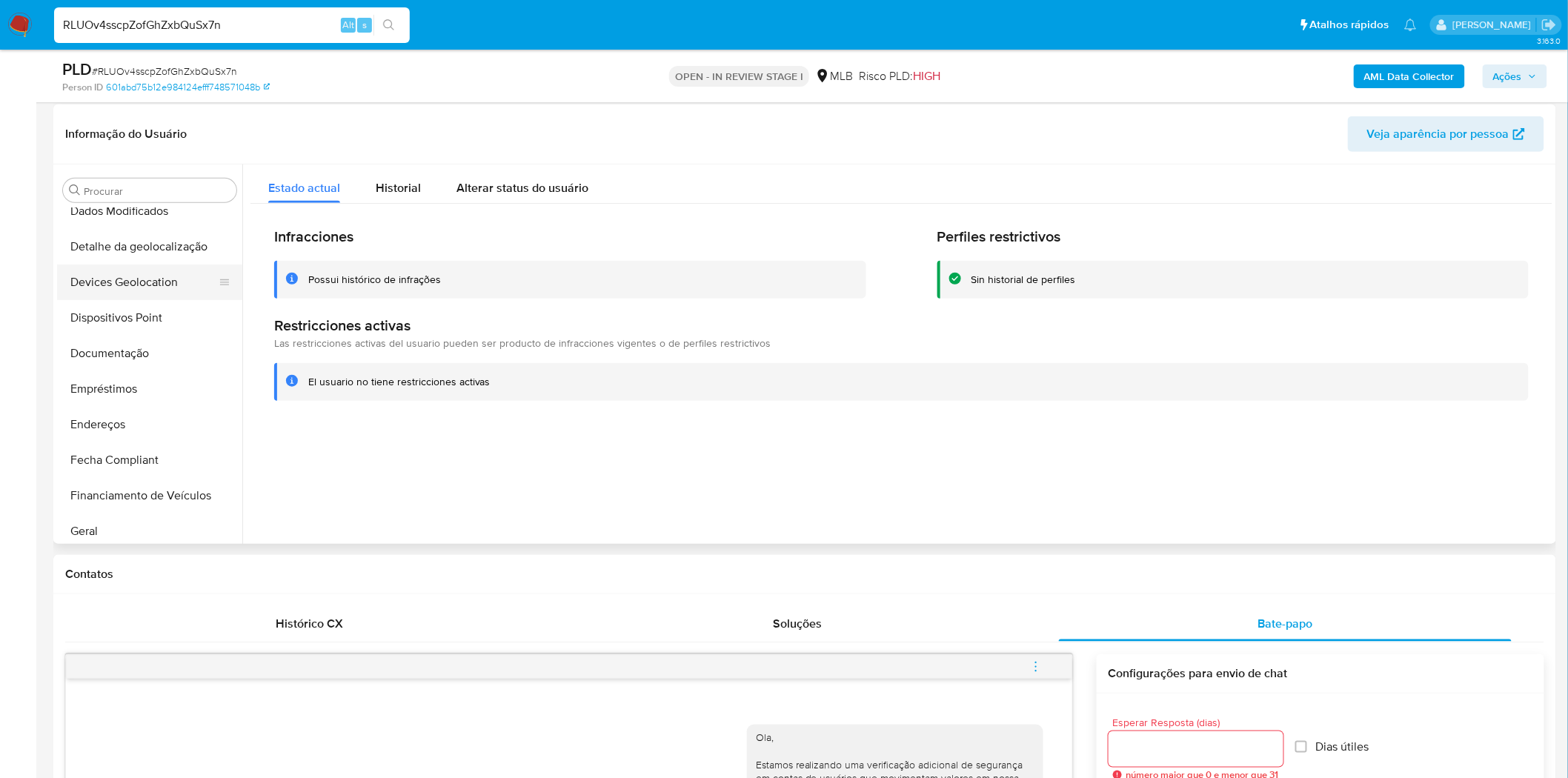
scroll to position [227, 0]
click at [109, 335] on button "Dispositivos Point" at bounding box center [150, 319] width 185 height 36
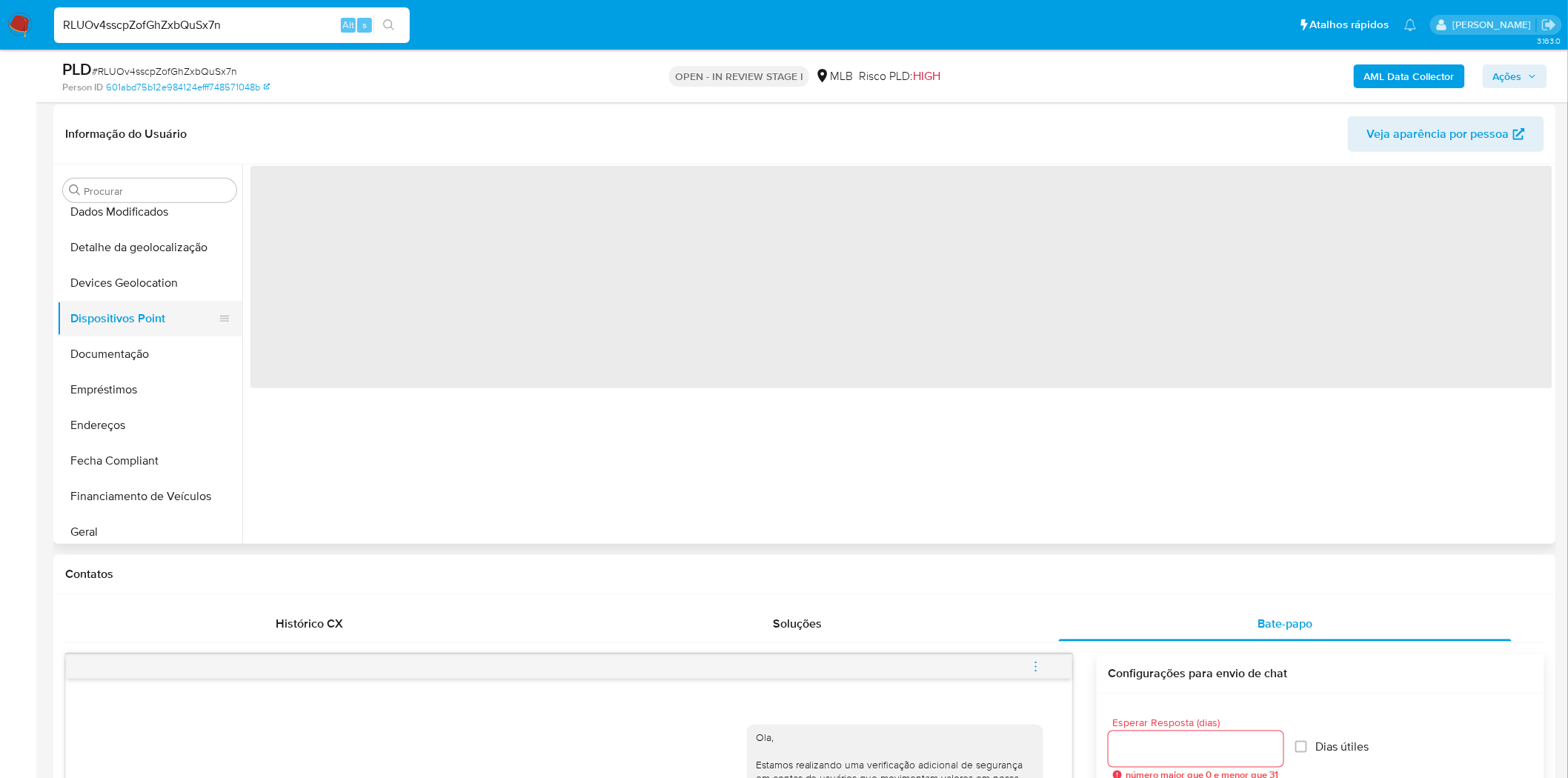
click at [111, 343] on button "Documentação" at bounding box center [150, 354] width 185 height 36
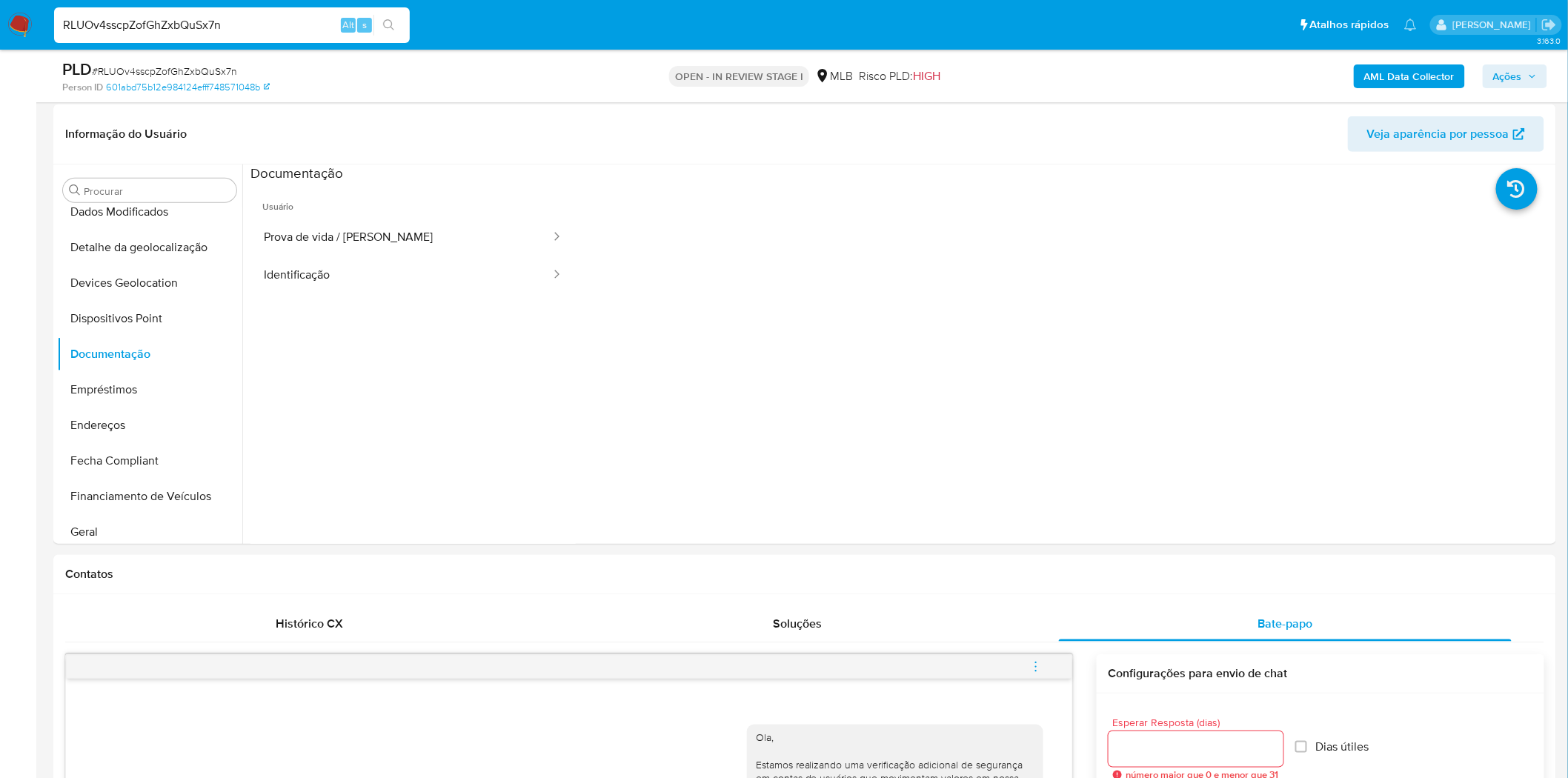
click at [446, 202] on span "Usuário" at bounding box center [413, 201] width 326 height 36
click at [401, 238] on button "Prova de vida / [PERSON_NAME]" at bounding box center [401, 237] width 302 height 38
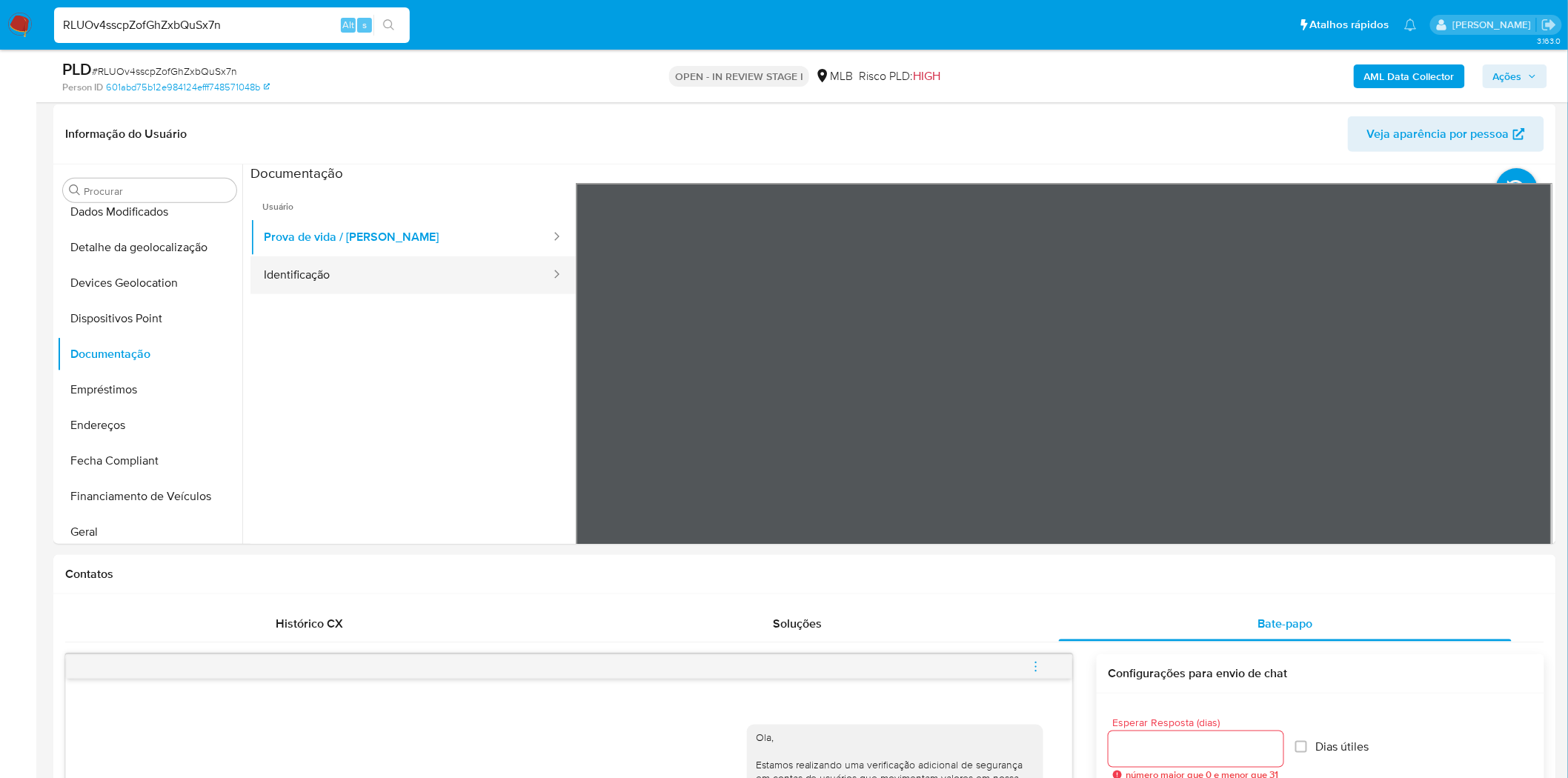
drag, startPoint x: 284, startPoint y: 260, endPoint x: 261, endPoint y: 275, distance: 27.5
click at [280, 262] on button "Identificação" at bounding box center [401, 275] width 302 height 38
drag, startPoint x: 115, startPoint y: 424, endPoint x: 9, endPoint y: 425, distance: 106.0
click at [115, 424] on button "Endereços" at bounding box center [150, 425] width 185 height 36
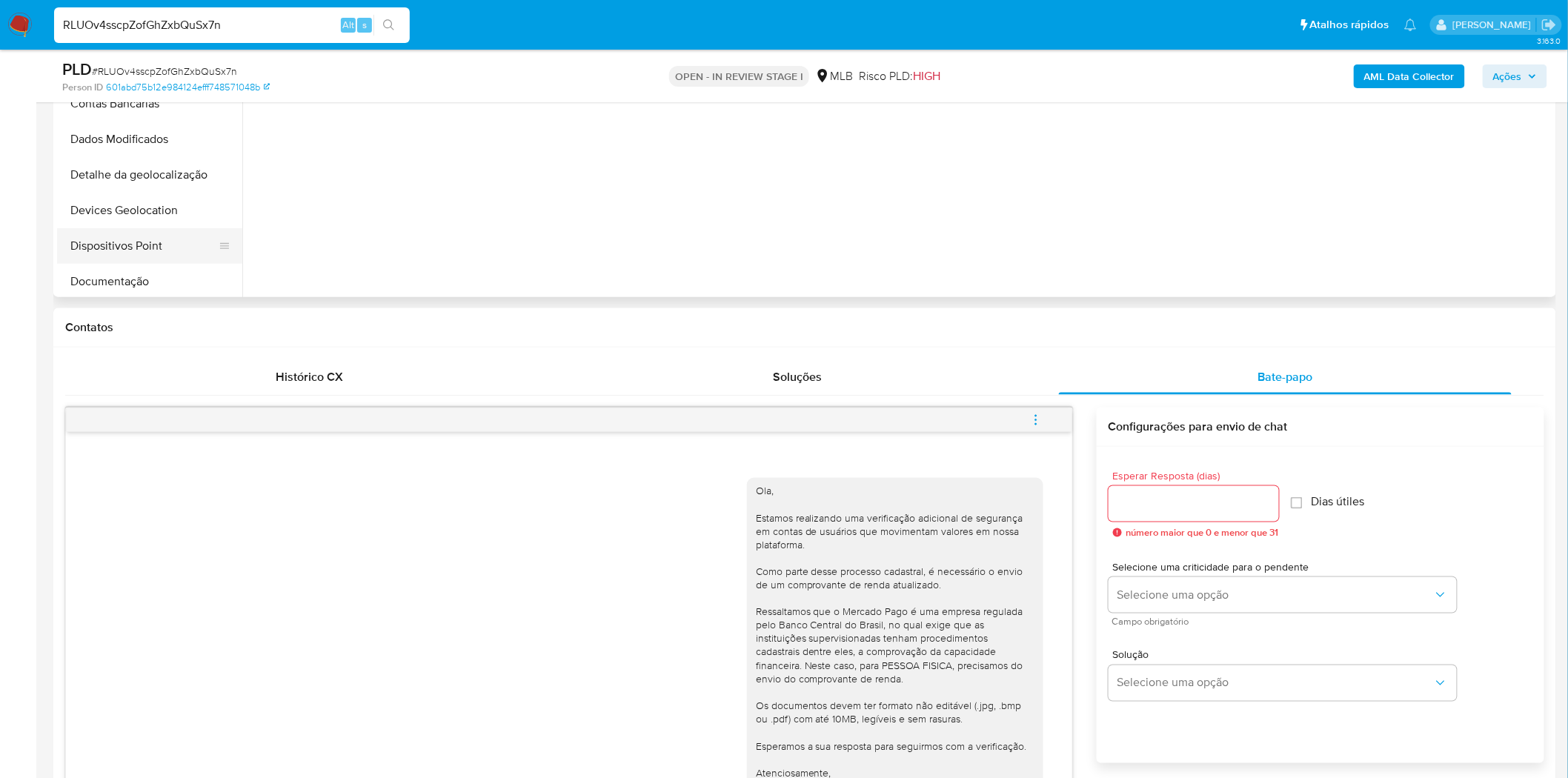
scroll to position [82, 0]
click at [154, 225] on button "Dispositivos Point" at bounding box center [144, 217] width 173 height 36
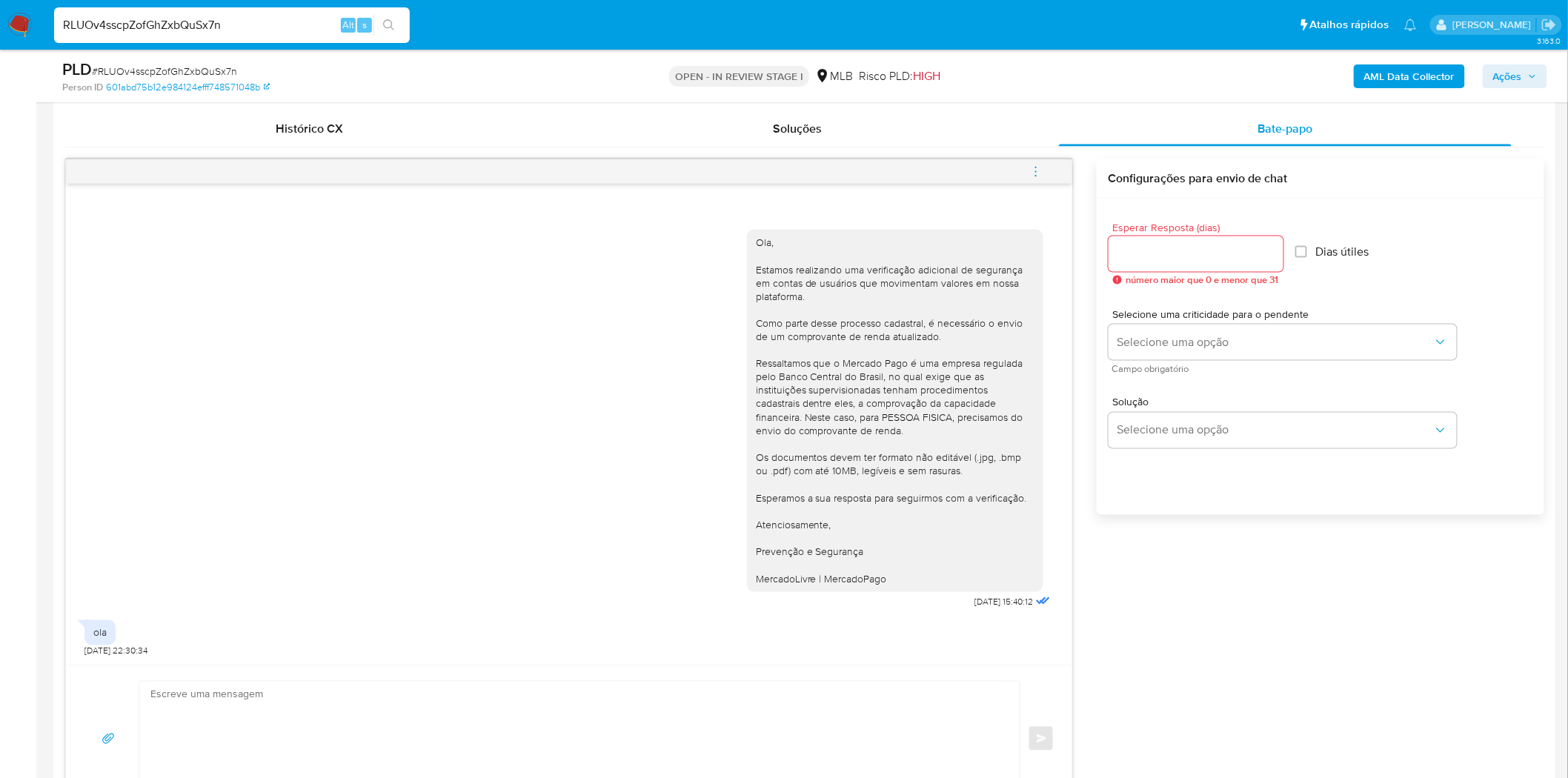
scroll to position [822, 0]
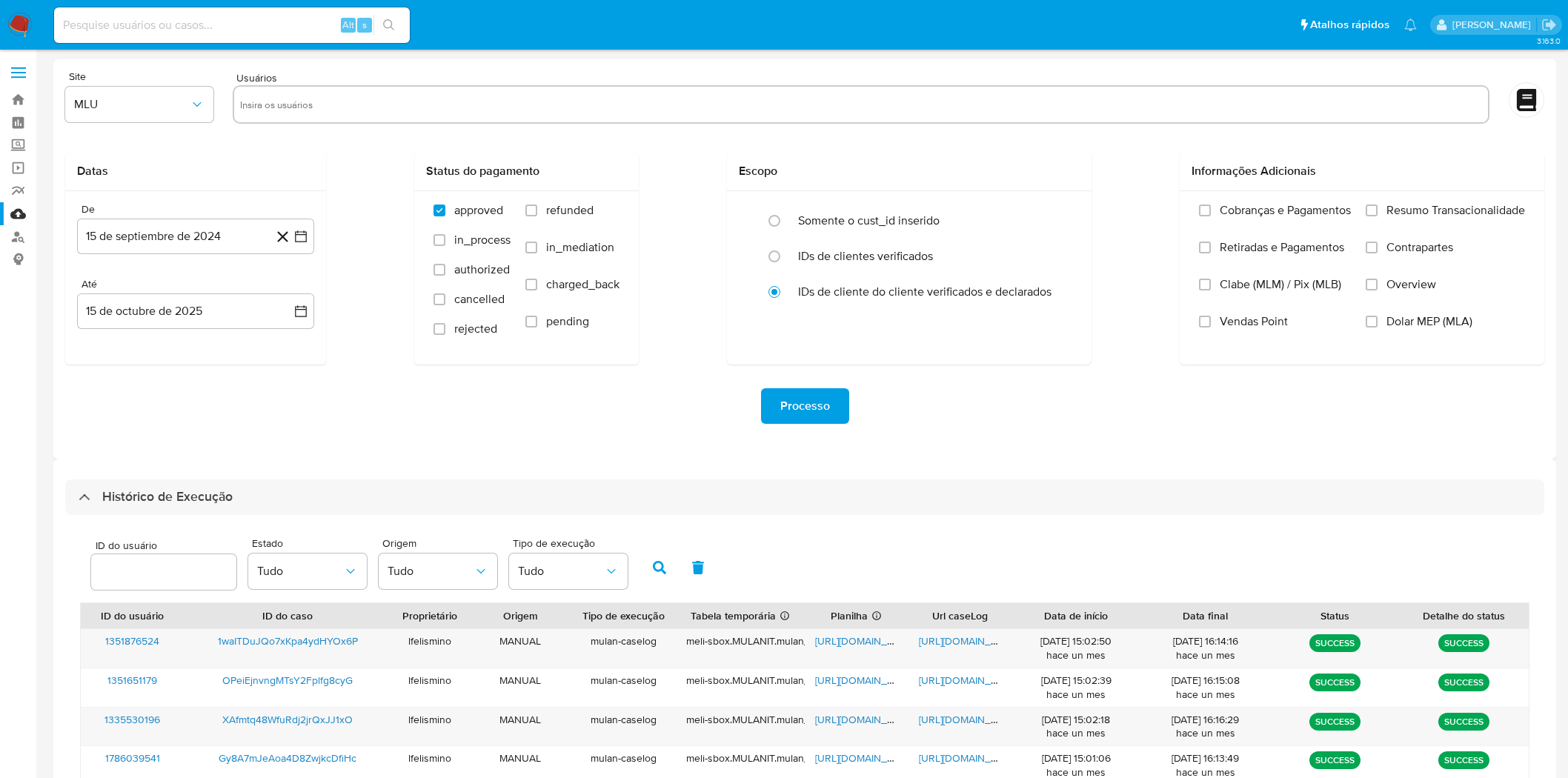
select select "100"
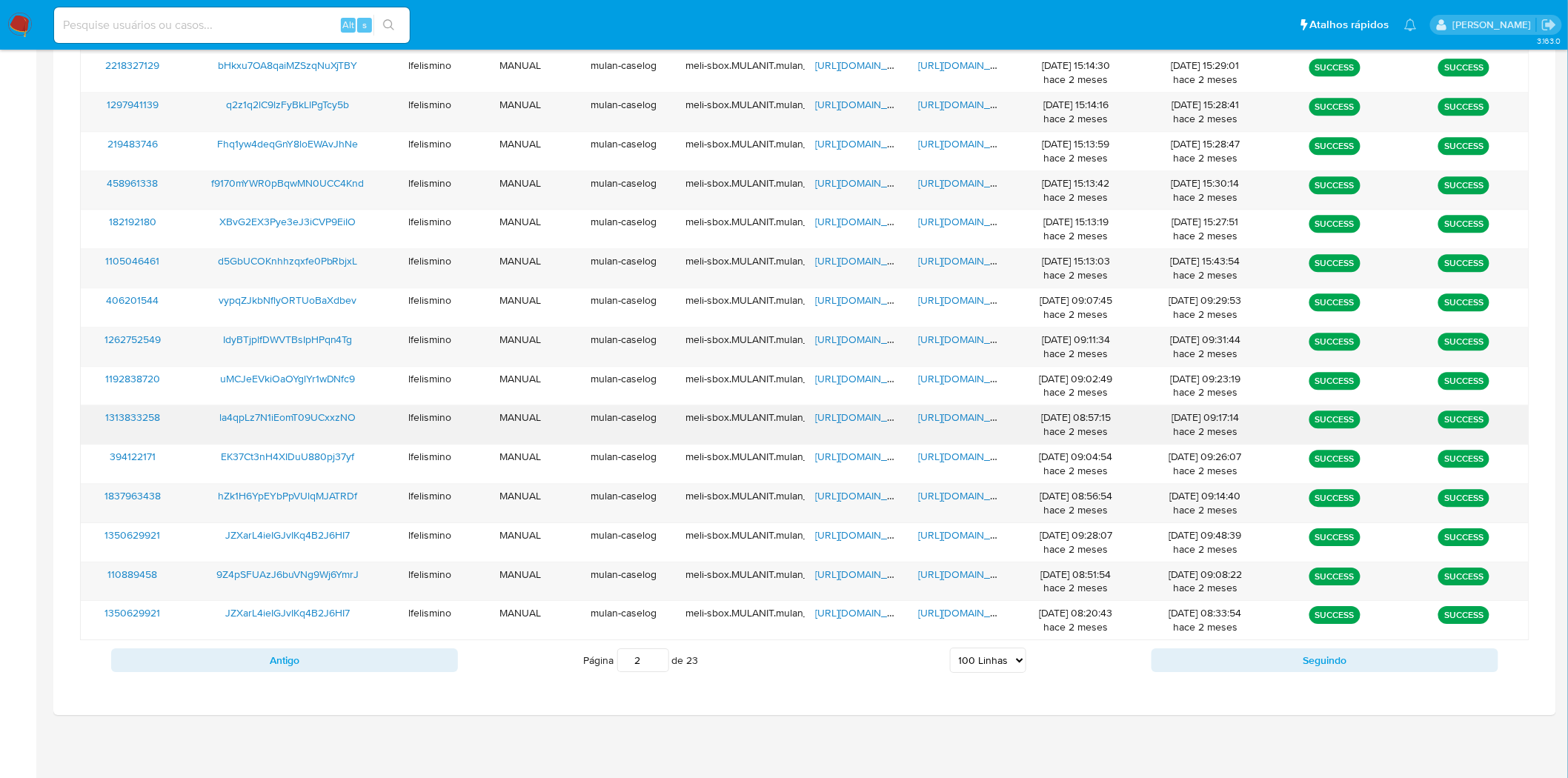
scroll to position [3905, 0]
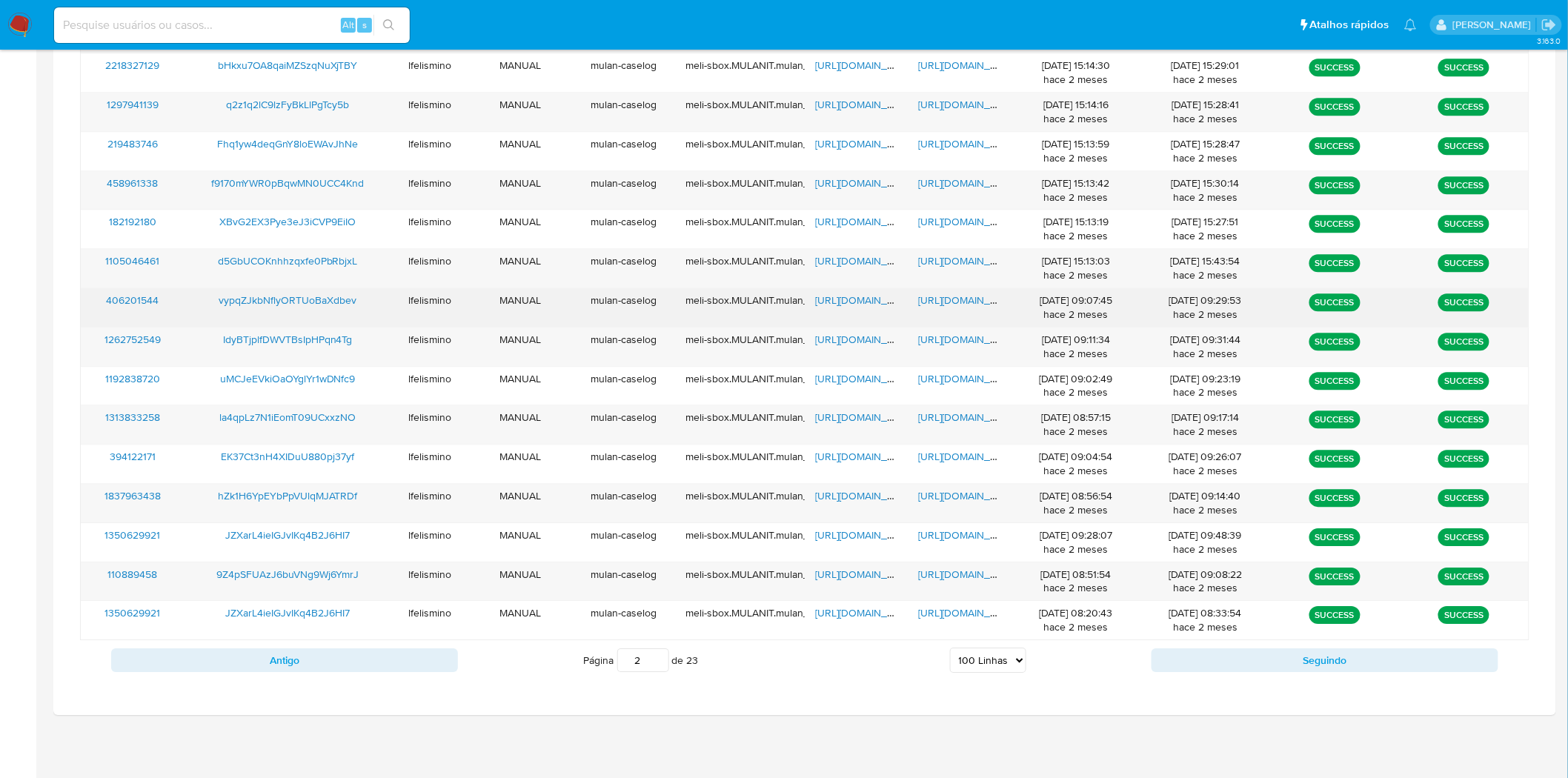
drag, startPoint x: 360, startPoint y: 662, endPoint x: 1024, endPoint y: 307, distance: 752.9
click at [359, 662] on button "Antigo" at bounding box center [285, 660] width 347 height 24
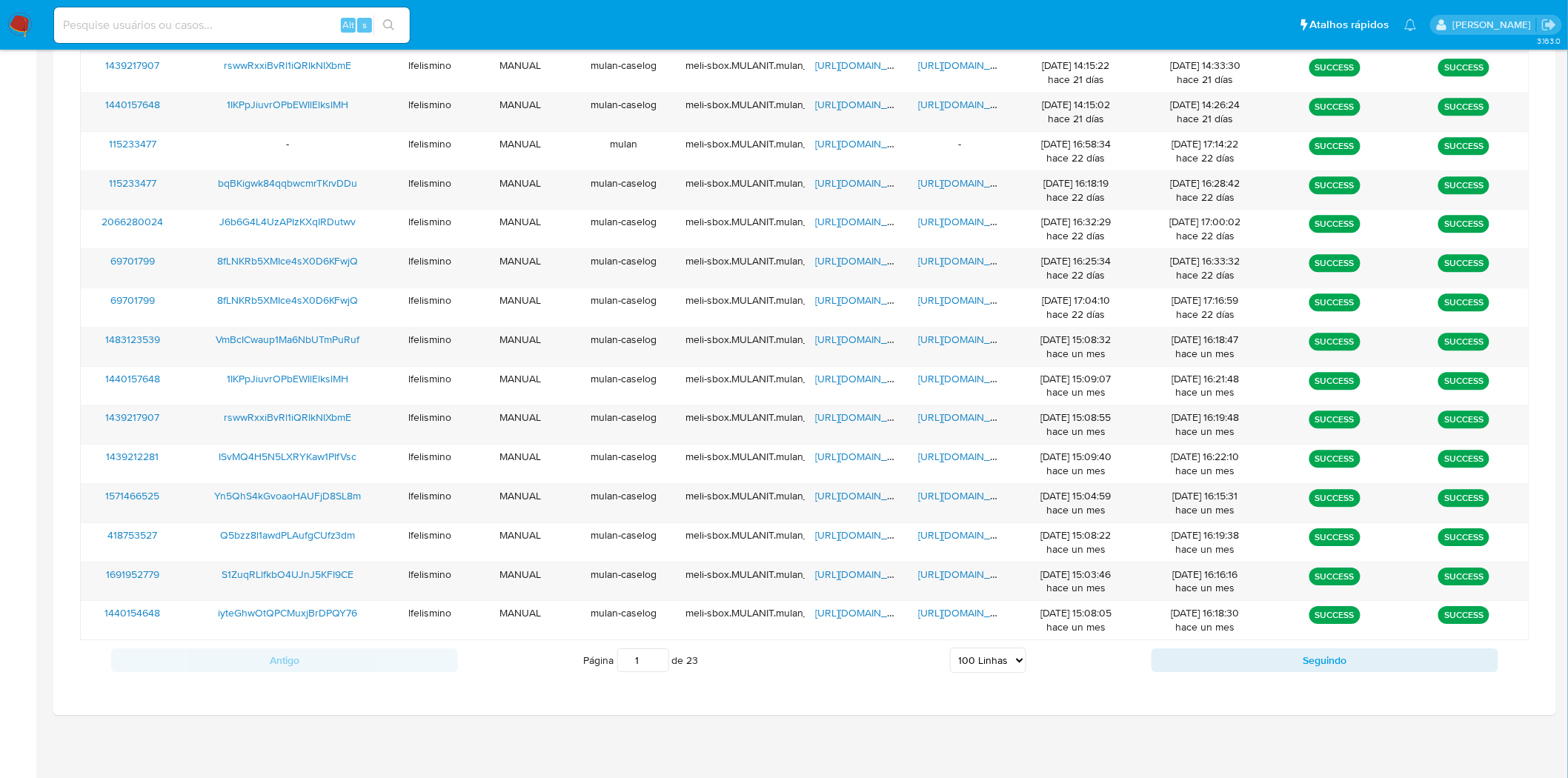
scroll to position [879, 0]
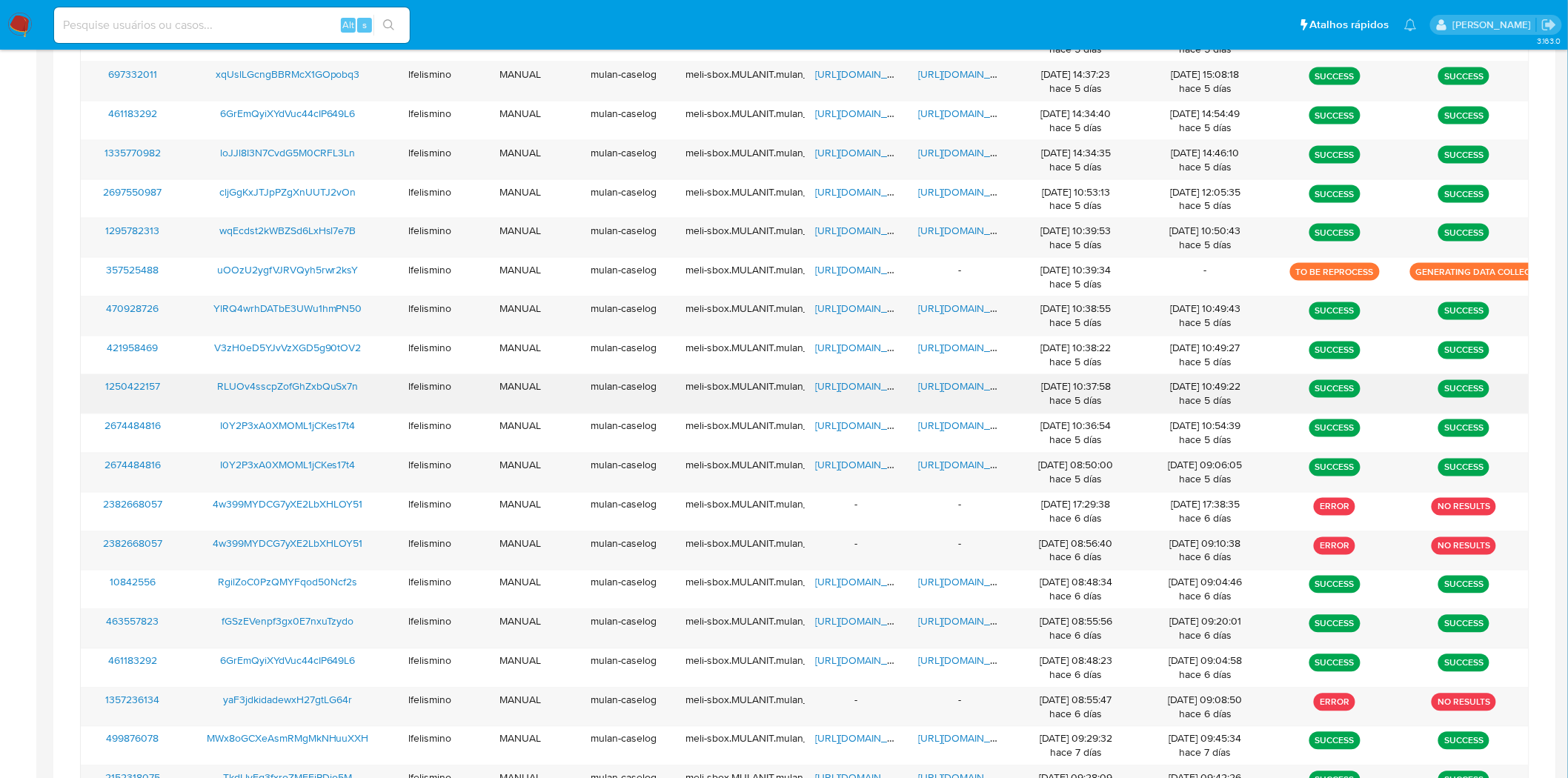
click at [985, 387] on span "https://docs.google.com/document/d/1_BJNR212cXi5_gfcZRm21N_jw6x18Y-bVu2iLaIosGo…" at bounding box center [970, 386] width 103 height 15
click at [837, 383] on span "https://docs.google.com/spreadsheets/d/1bAJIcB_KqnNBVwbGks9nhNA9fmOKFByj8kw4PsM…" at bounding box center [866, 386] width 103 height 15
